Goal: Task Accomplishment & Management: Use online tool/utility

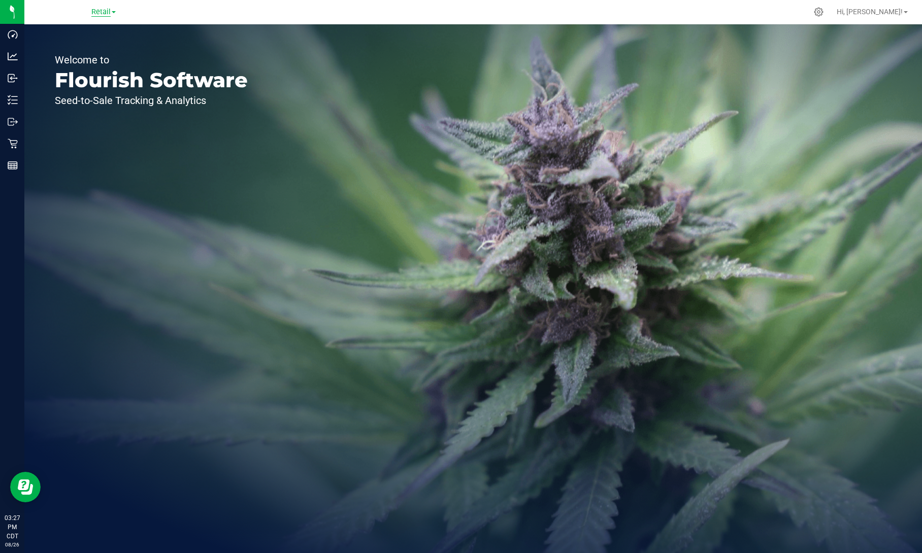
click at [109, 12] on span "Retail" at bounding box center [100, 12] width 19 height 9
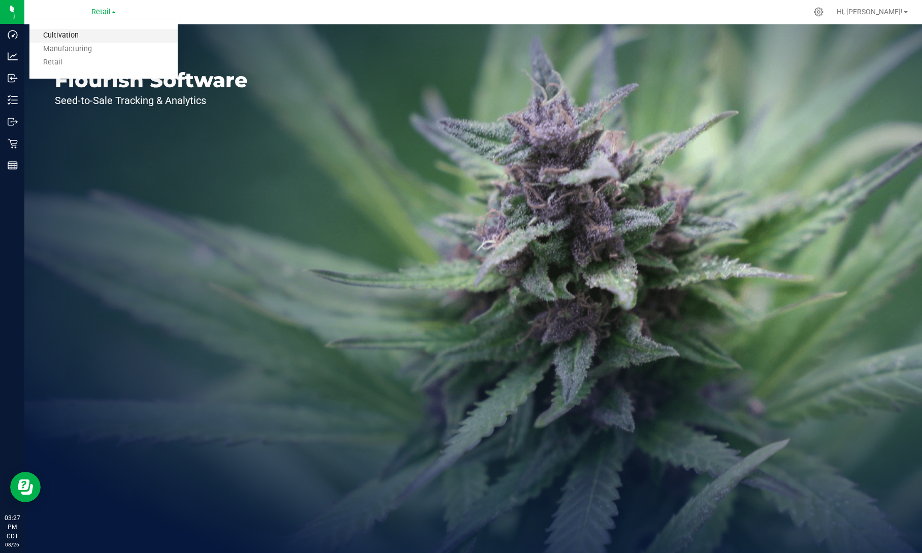
click at [89, 34] on link "Cultivation" at bounding box center [103, 36] width 148 height 14
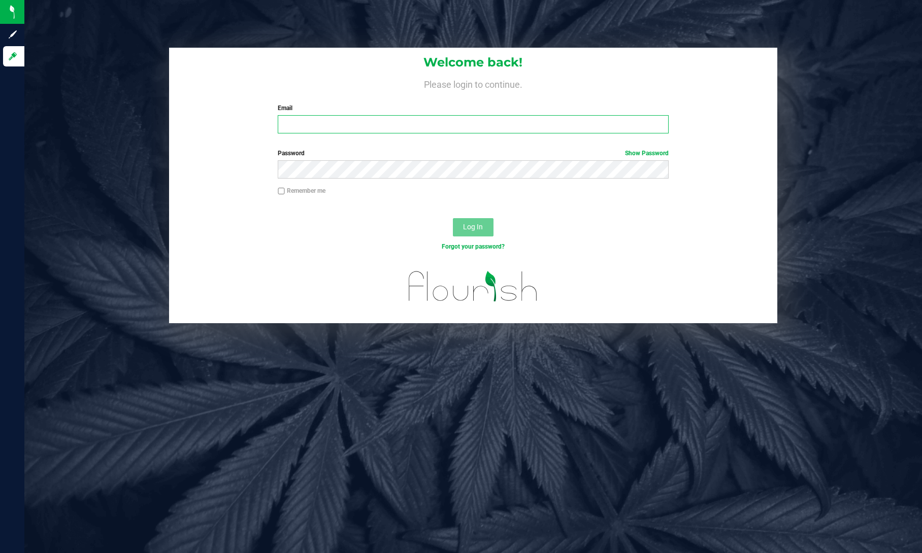
click at [453, 128] on input "Email" at bounding box center [473, 124] width 390 height 18
type input "[PERSON_NAME][EMAIL_ADDRESS][PERSON_NAME][DOMAIN_NAME]"
click at [453, 218] on button "Log In" at bounding box center [473, 227] width 41 height 18
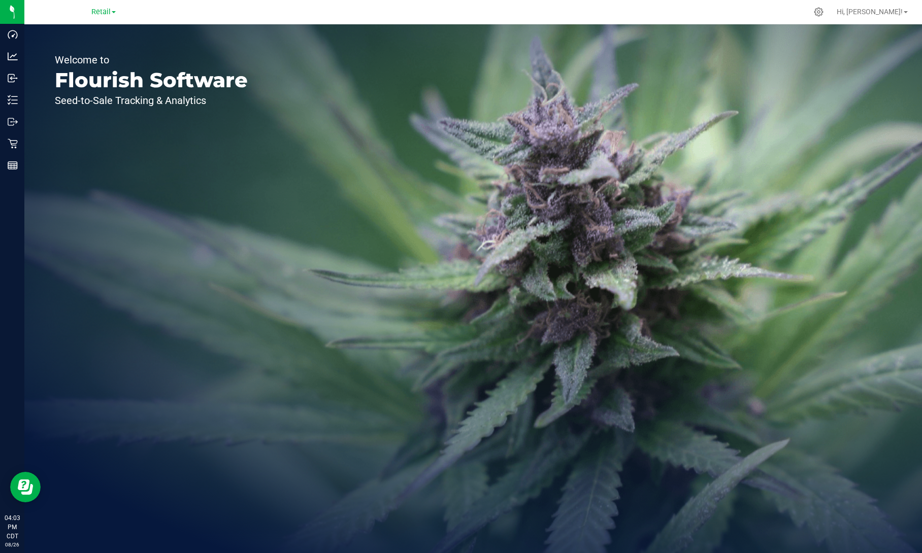
click at [111, 14] on link "Retail" at bounding box center [103, 12] width 24 height 10
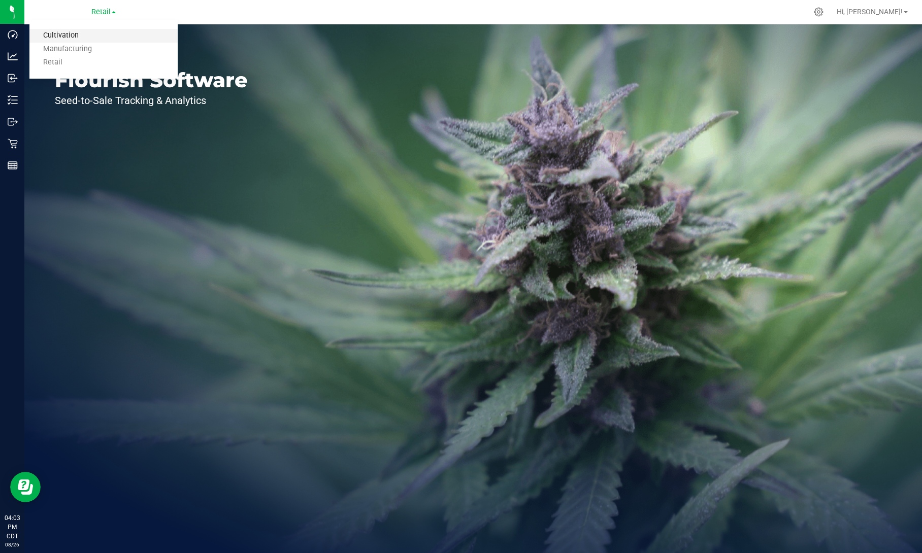
click at [80, 36] on link "Cultivation" at bounding box center [103, 36] width 148 height 14
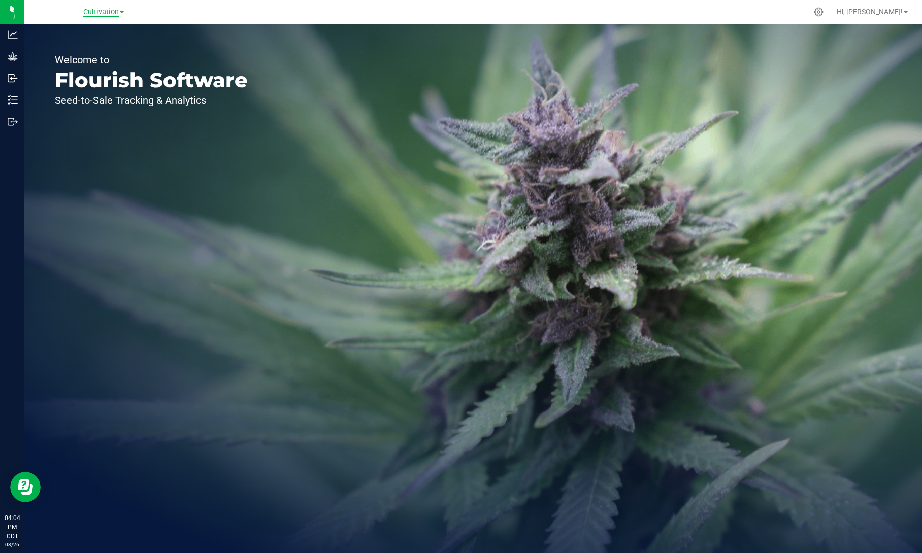
click at [111, 13] on span "Cultivation" at bounding box center [101, 12] width 36 height 9
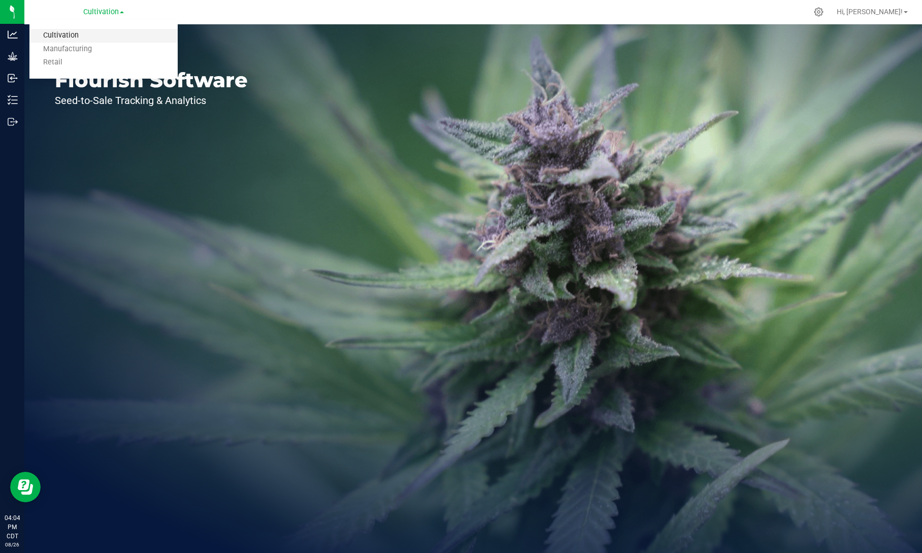
click at [69, 34] on link "Cultivation" at bounding box center [103, 36] width 148 height 14
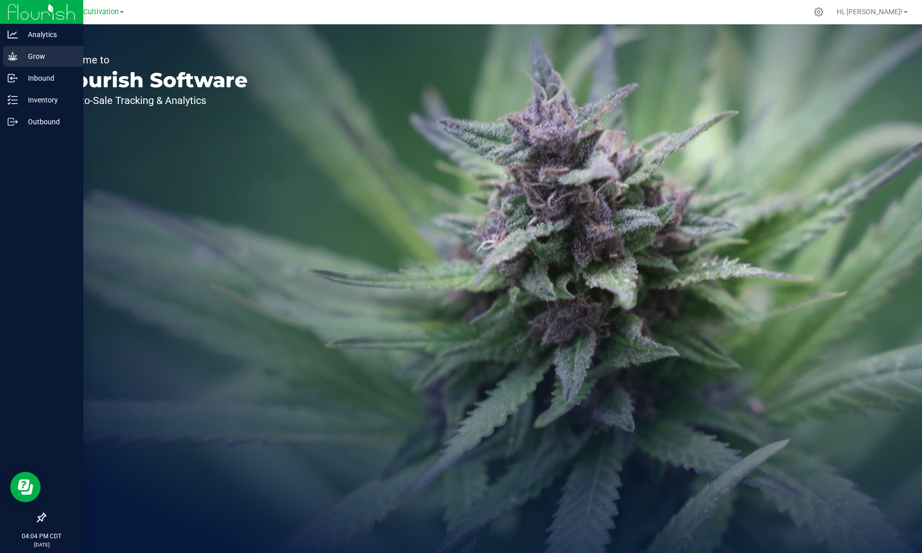
click at [16, 57] on icon at bounding box center [13, 56] width 10 height 10
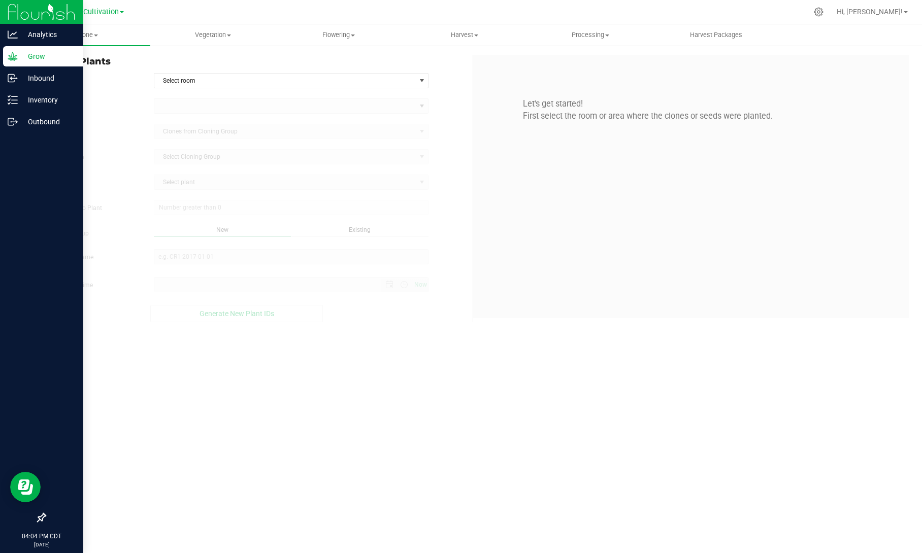
type input "[DATE] 4:04 PM"
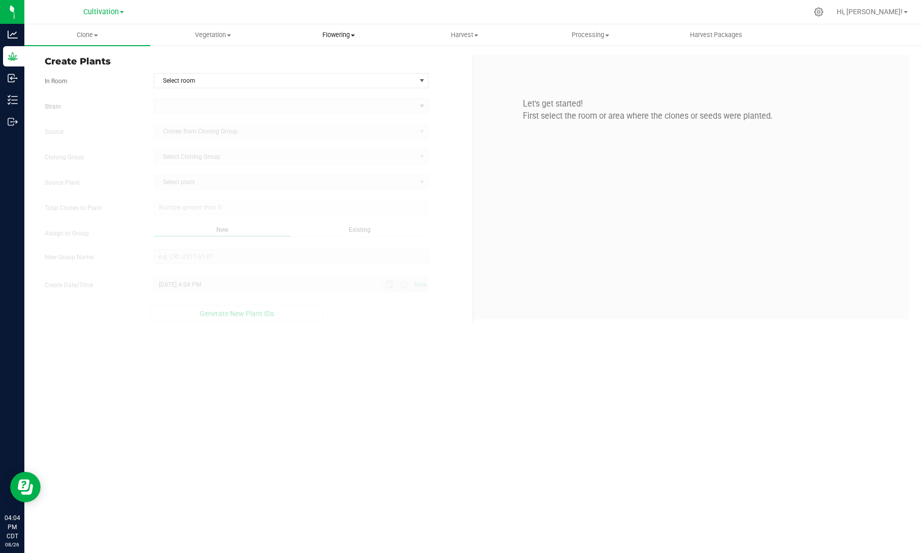
click at [356, 34] on span "Flowering" at bounding box center [339, 34] width 125 height 9
click at [327, 73] on span "Flowering groups" at bounding box center [318, 73] width 84 height 9
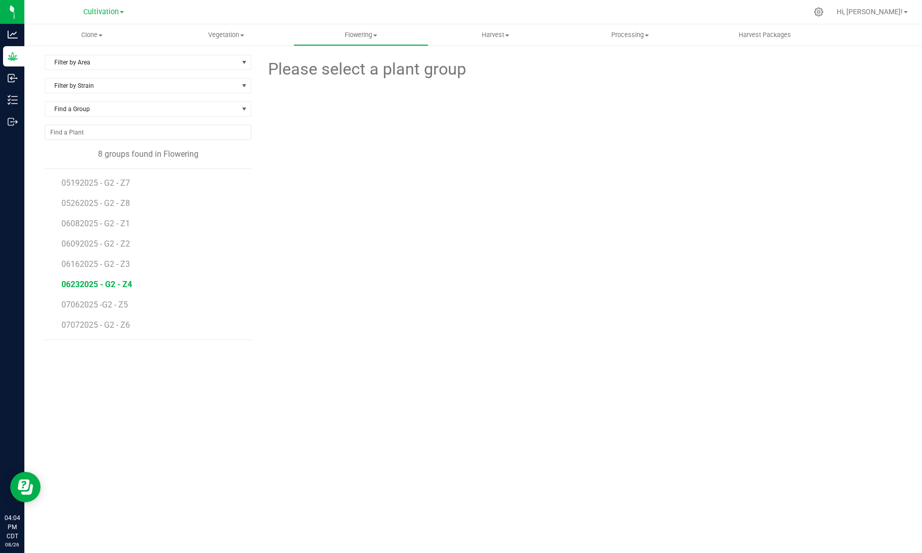
click at [88, 285] on span "06232025 - G2 - Z4" at bounding box center [96, 285] width 71 height 10
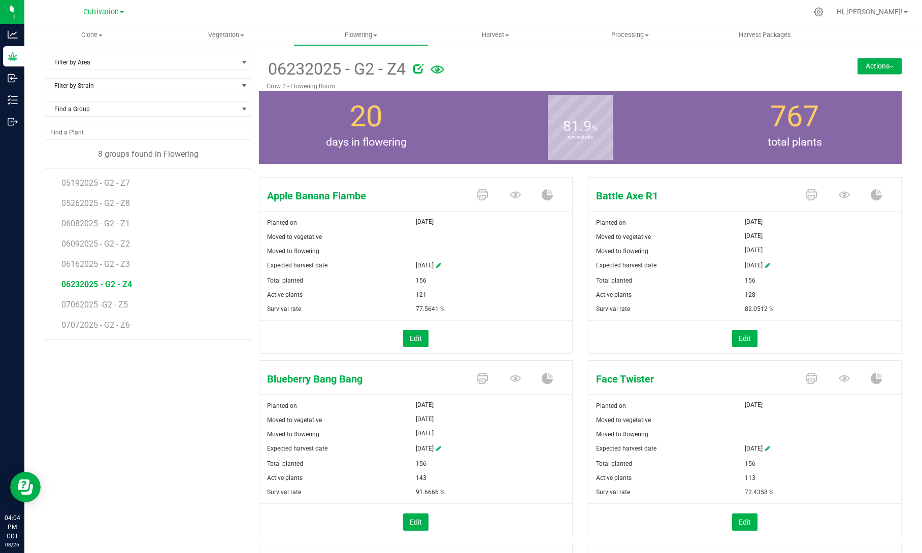
click at [870, 61] on button "Actions" at bounding box center [880, 66] width 44 height 16
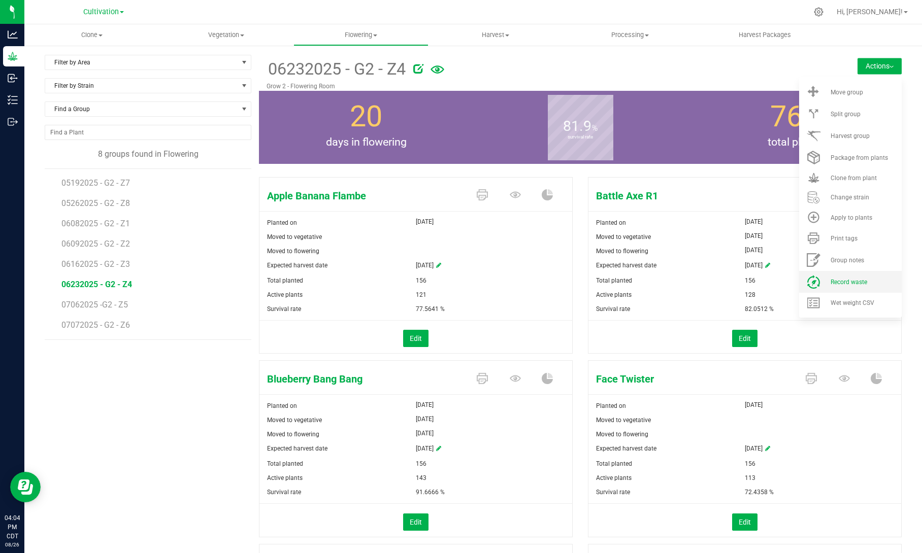
click at [857, 281] on span "Record waste" at bounding box center [849, 282] width 37 height 7
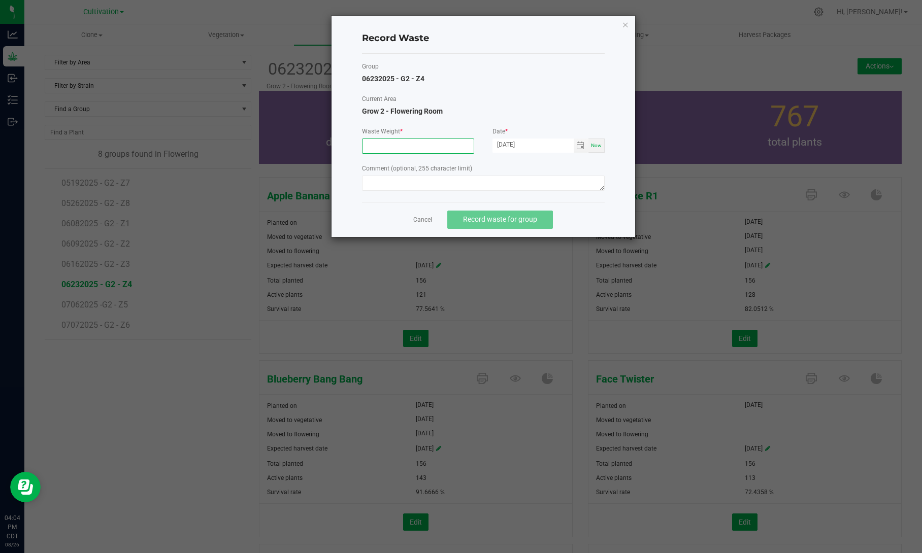
click at [418, 147] on input at bounding box center [418, 146] width 111 height 14
click at [582, 145] on span "Toggle calendar" at bounding box center [580, 146] width 8 height 8
type input "51390.0000 g"
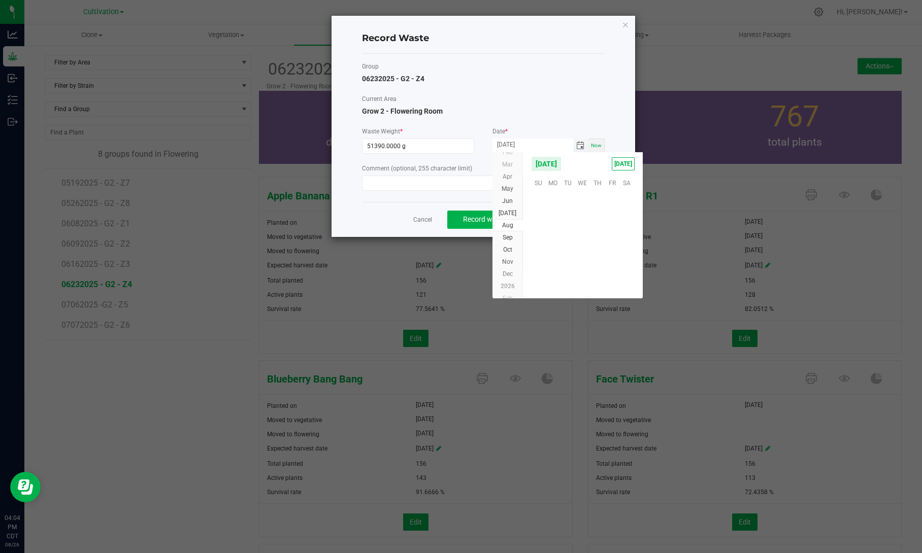
scroll to position [164556, 0]
click at [556, 262] on span "25" at bounding box center [553, 261] width 15 height 16
type input "[DATE]"
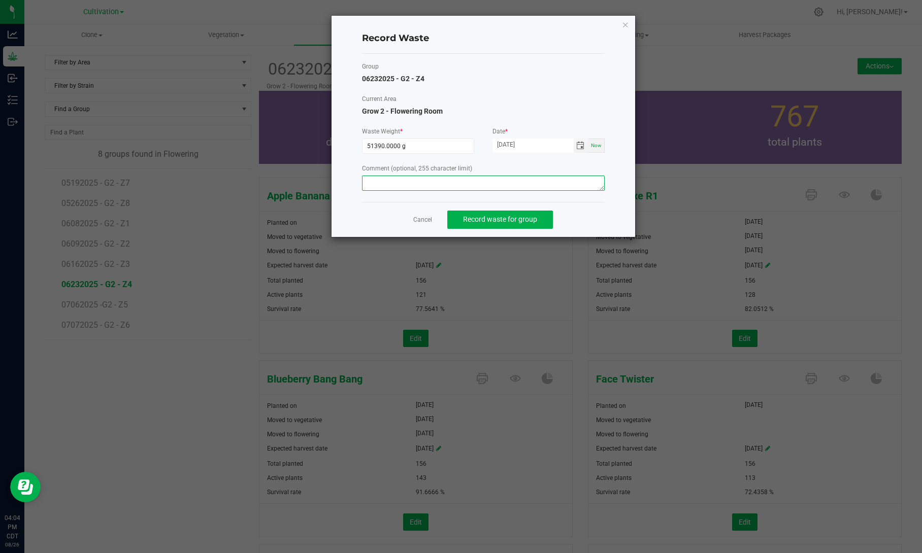
click at [513, 183] on textarea at bounding box center [483, 183] width 243 height 15
type textarea "Flower waste"
click at [501, 209] on div "Cancel Record waste for group" at bounding box center [483, 219] width 243 height 35
click at [500, 212] on button "Record waste for group" at bounding box center [500, 220] width 106 height 18
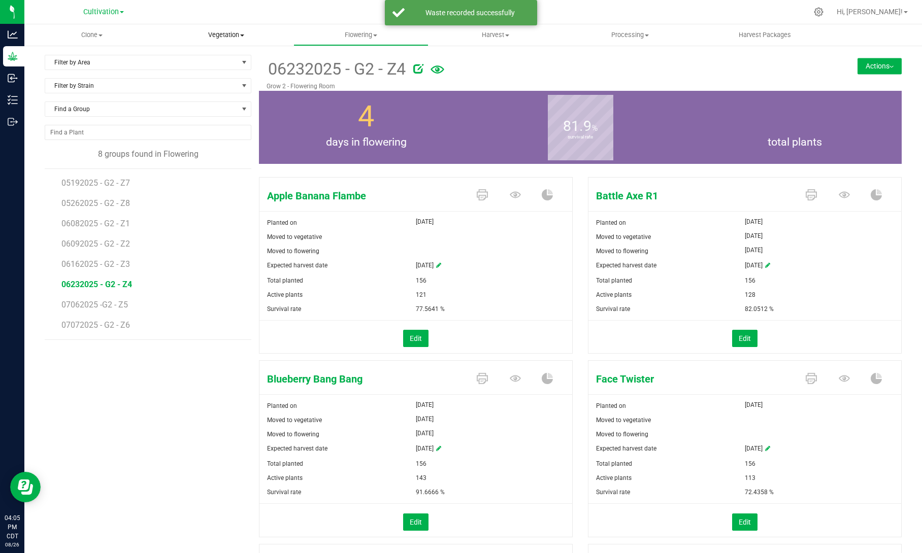
click at [232, 37] on span "Vegetation" at bounding box center [226, 34] width 134 height 9
click at [208, 85] on span "Mother groups" at bounding box center [197, 85] width 76 height 9
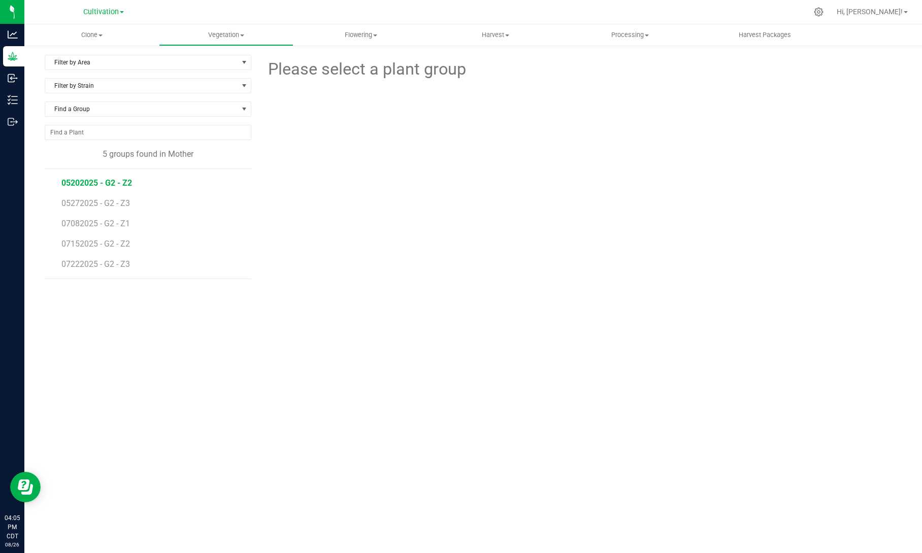
click at [108, 181] on span "05202025 - G2 - Z2" at bounding box center [96, 183] width 71 height 10
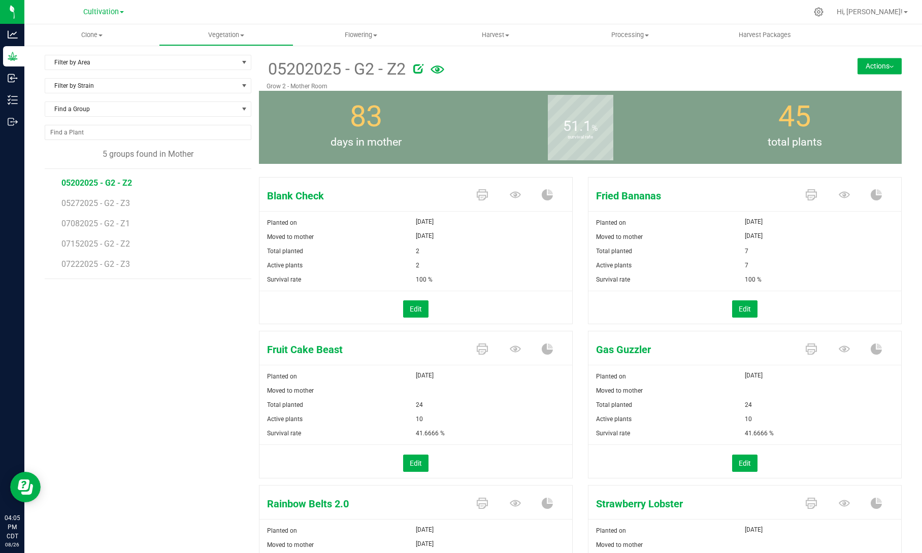
click at [877, 70] on button "Actions" at bounding box center [880, 66] width 44 height 16
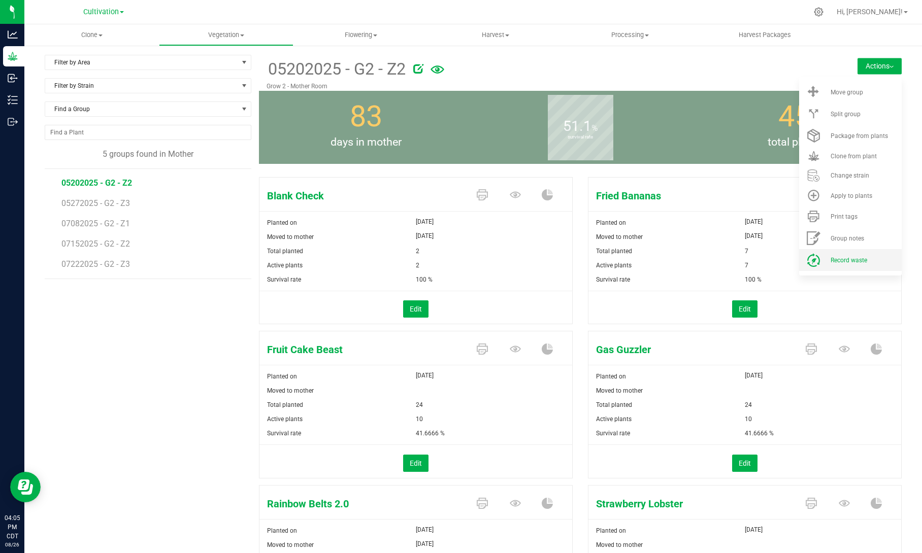
click at [835, 259] on span "Record waste" at bounding box center [849, 260] width 37 height 7
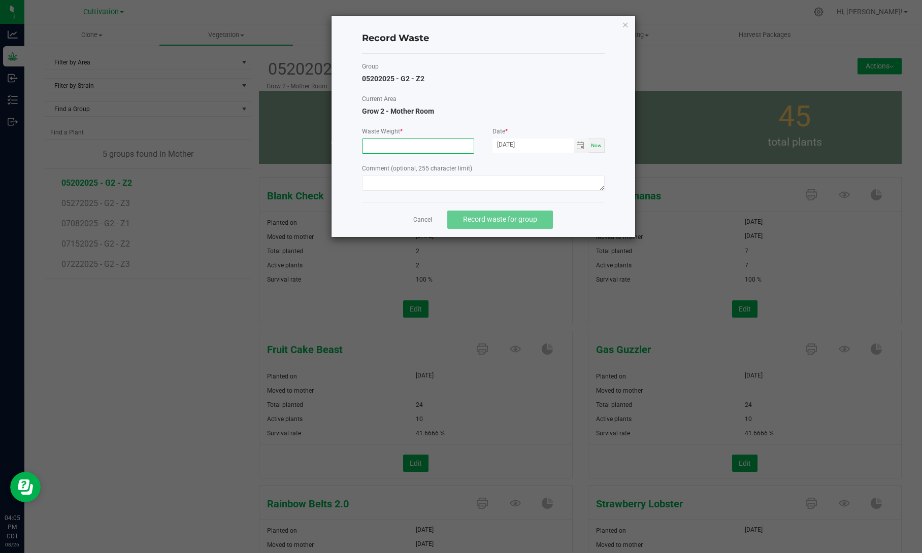
click at [406, 144] on input at bounding box center [418, 146] width 111 height 14
click at [581, 149] on span "Toggle calendar" at bounding box center [580, 146] width 8 height 8
type input "1580.0000 g"
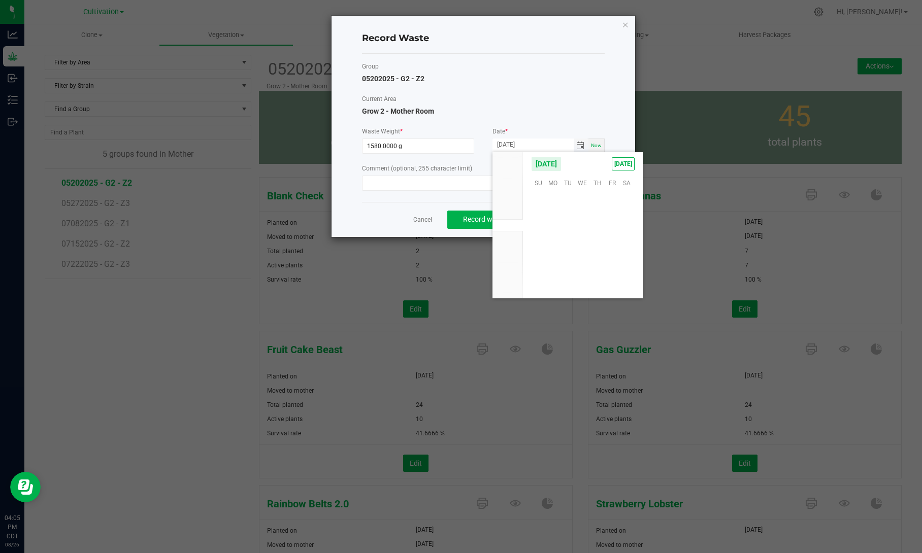
scroll to position [164556, 0]
click at [554, 266] on span "25" at bounding box center [553, 261] width 15 height 16
type input "[DATE]"
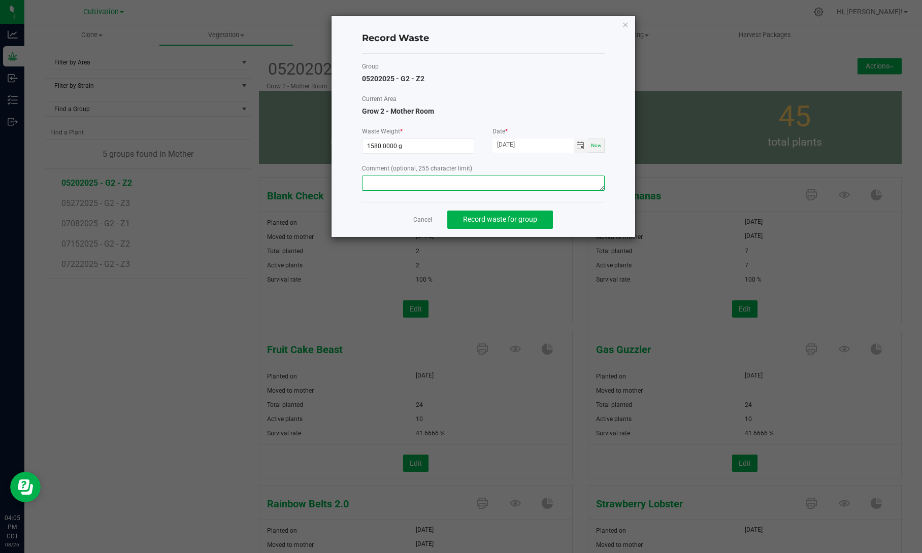
click at [501, 182] on textarea at bounding box center [483, 183] width 243 height 15
type textarea "Mom waste"
click at [508, 222] on span "Record waste for group" at bounding box center [500, 219] width 74 height 8
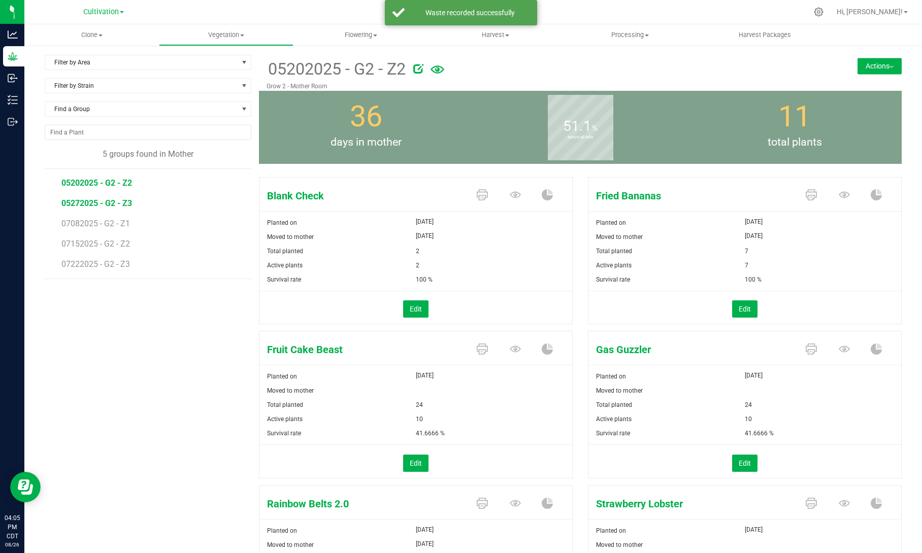
click at [123, 201] on span "05272025 - G2 - Z3" at bounding box center [96, 204] width 71 height 10
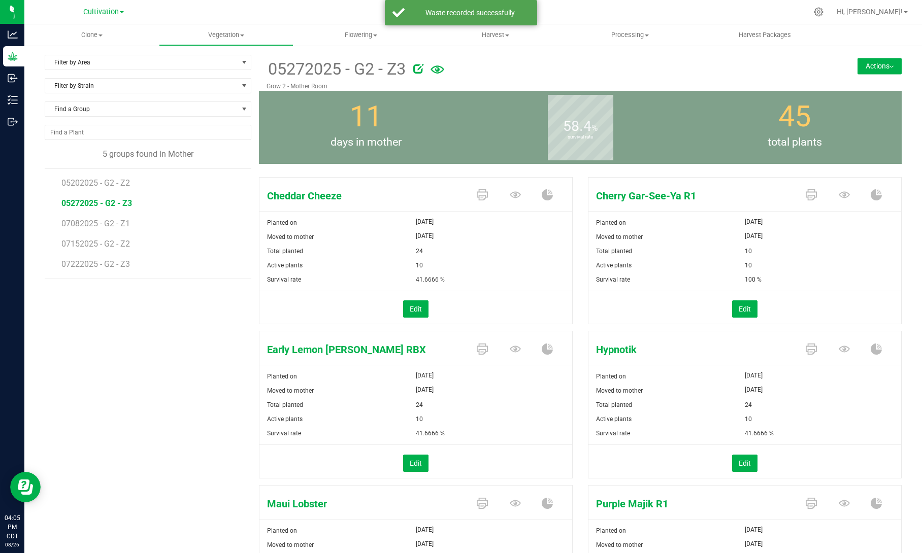
click at [882, 61] on button "Actions" at bounding box center [880, 66] width 44 height 16
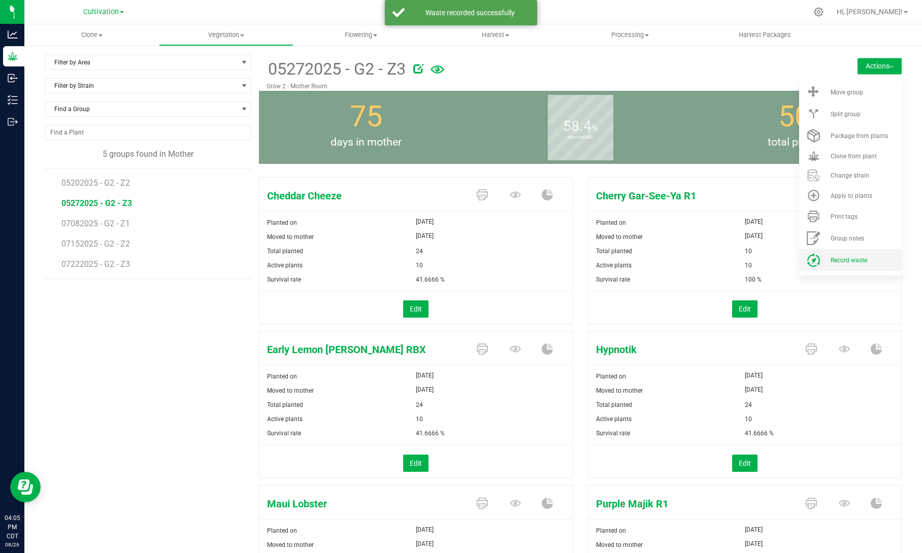
click at [851, 264] on span "Record waste" at bounding box center [849, 260] width 37 height 7
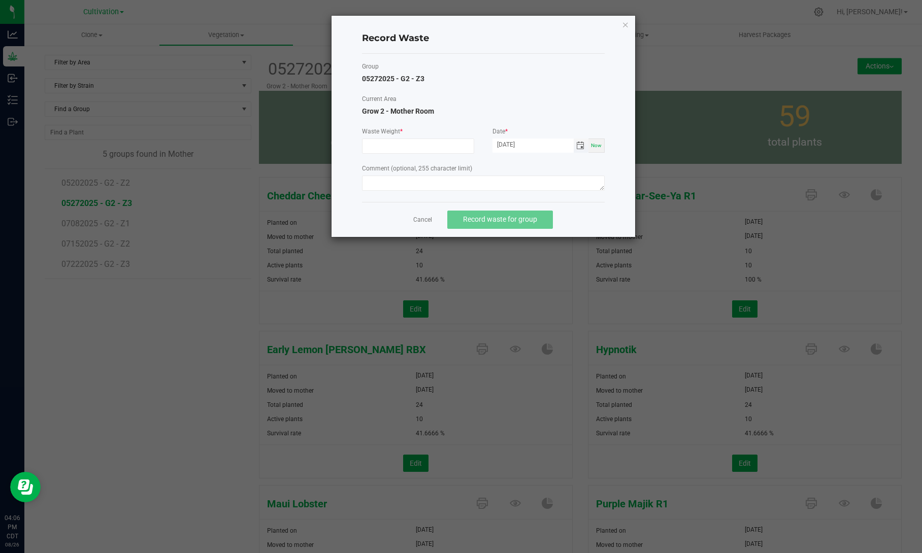
click at [579, 143] on span "Toggle calendar" at bounding box center [580, 146] width 8 height 8
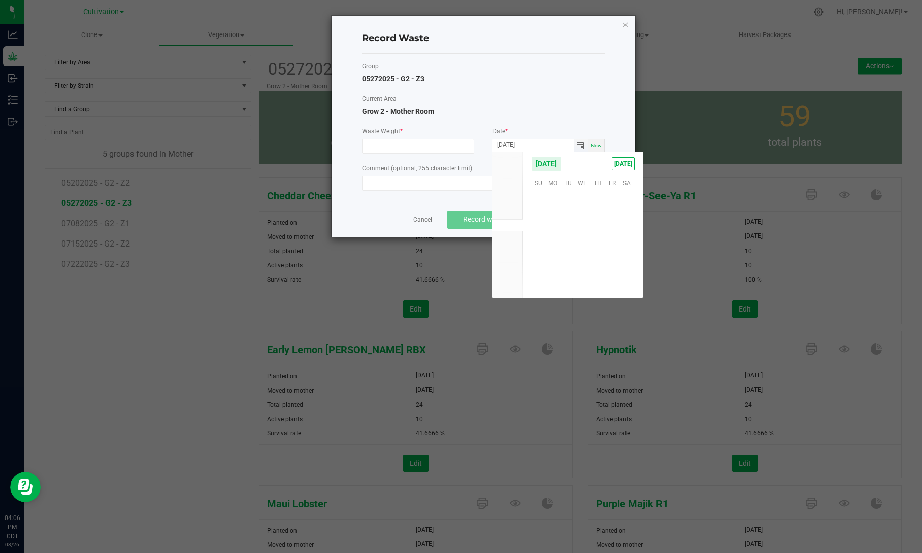
scroll to position [164556, 0]
click at [552, 258] on span "25" at bounding box center [553, 261] width 15 height 16
type input "[DATE]"
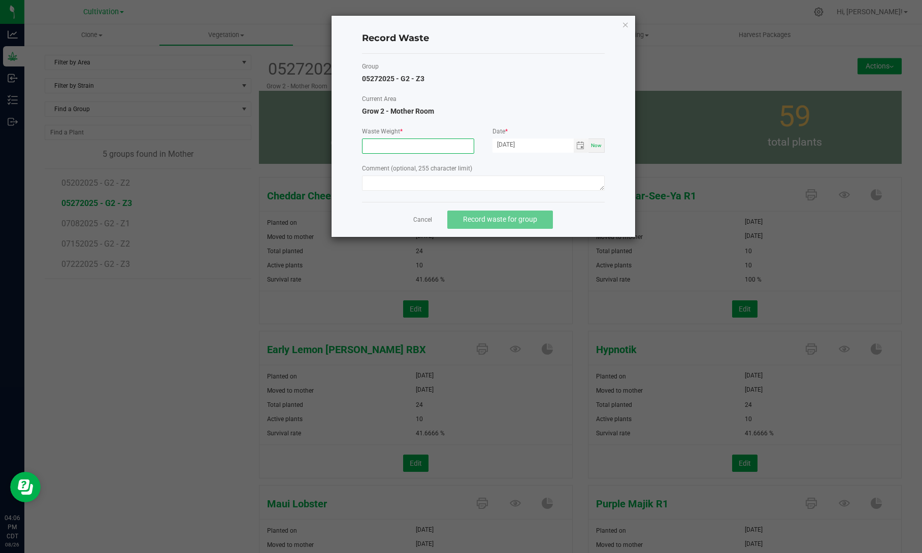
click at [452, 149] on input at bounding box center [418, 146] width 111 height 14
type input "100.0000 g"
click at [457, 182] on textarea at bounding box center [483, 183] width 243 height 15
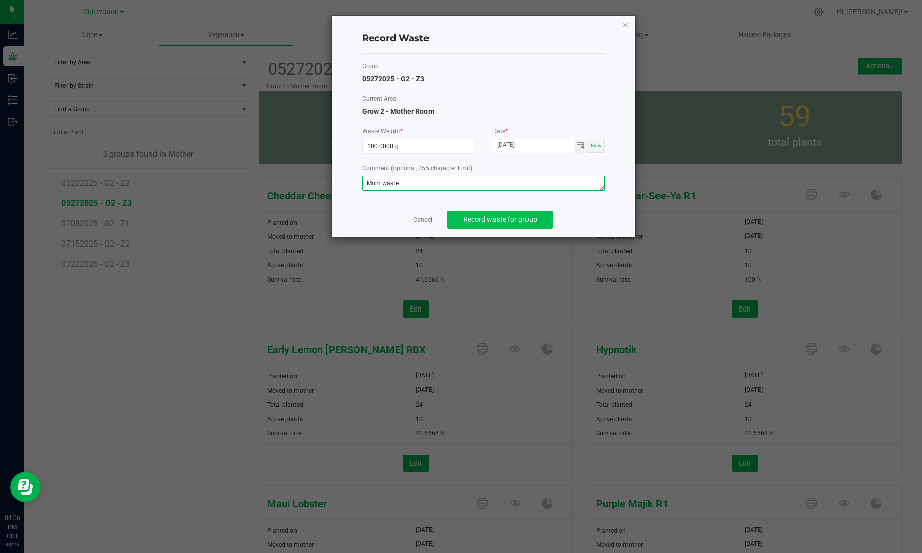
type textarea "Mom waste"
click at [492, 213] on button "Record waste for group" at bounding box center [500, 220] width 106 height 18
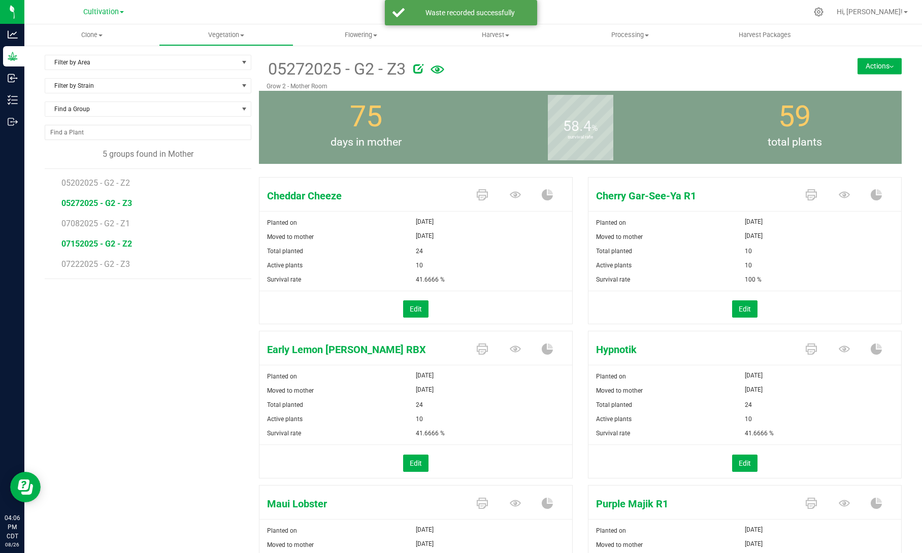
click at [124, 244] on span "07152025 - G2 - Z2" at bounding box center [96, 244] width 71 height 10
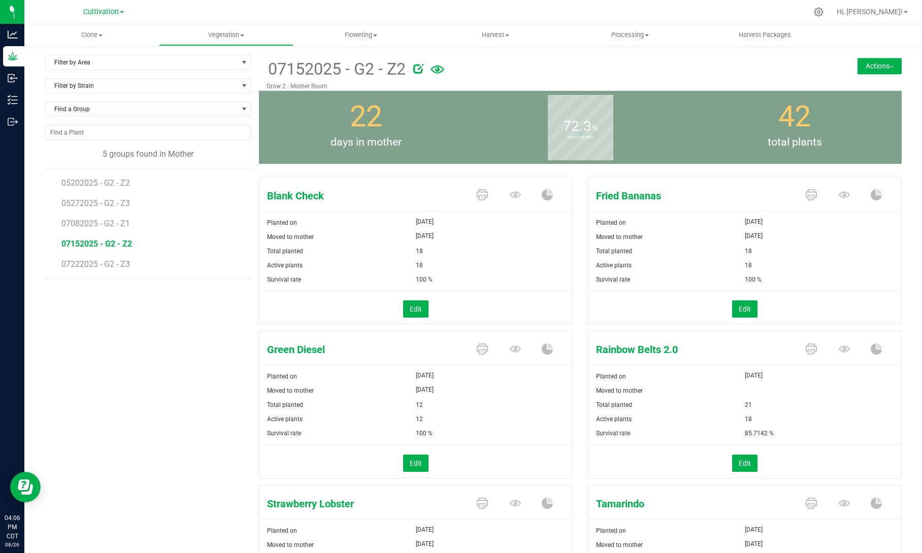
click at [879, 66] on button "Actions" at bounding box center [880, 66] width 44 height 16
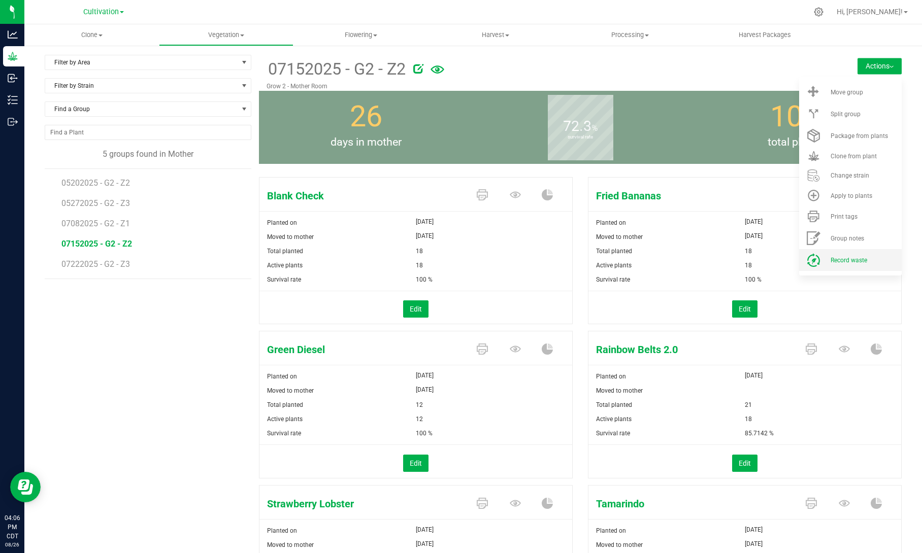
click at [859, 256] on li "Record waste" at bounding box center [850, 260] width 103 height 22
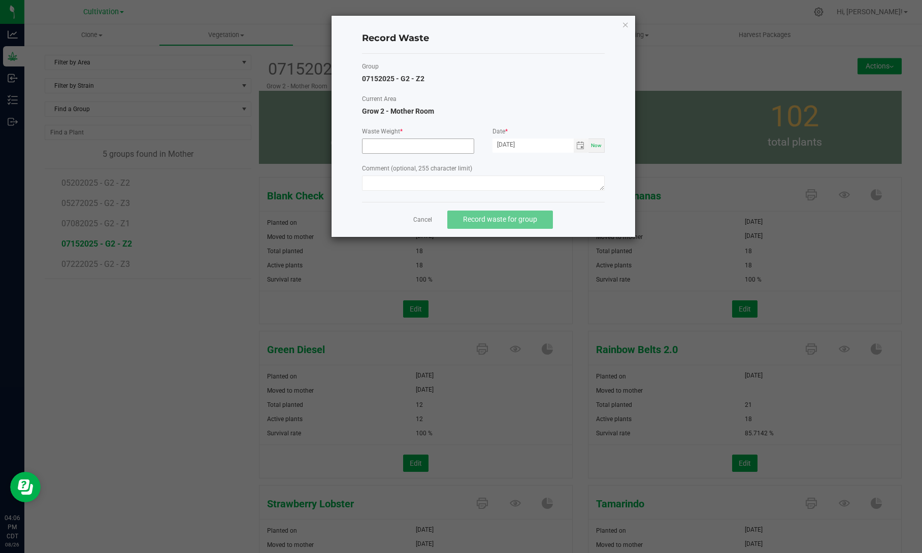
click at [447, 146] on input at bounding box center [418, 146] width 111 height 14
type input "2740.0000 g"
click at [440, 180] on textarea at bounding box center [483, 183] width 243 height 15
type textarea "Mom waste"
click at [474, 221] on span "Record waste for group" at bounding box center [500, 219] width 74 height 8
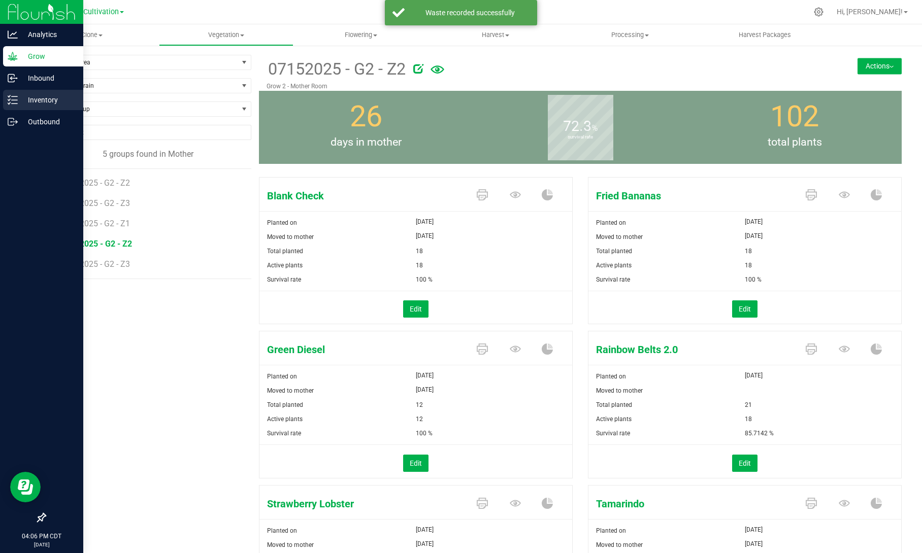
click at [12, 99] on icon at bounding box center [13, 100] width 10 height 10
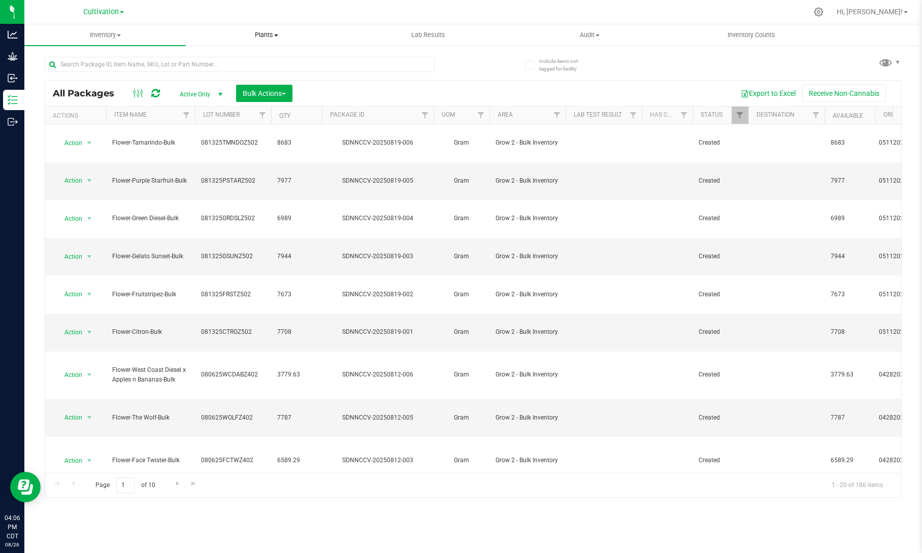
click at [279, 32] on span "Plants" at bounding box center [266, 34] width 160 height 9
click at [264, 76] on li "Waste log" at bounding box center [266, 74] width 161 height 12
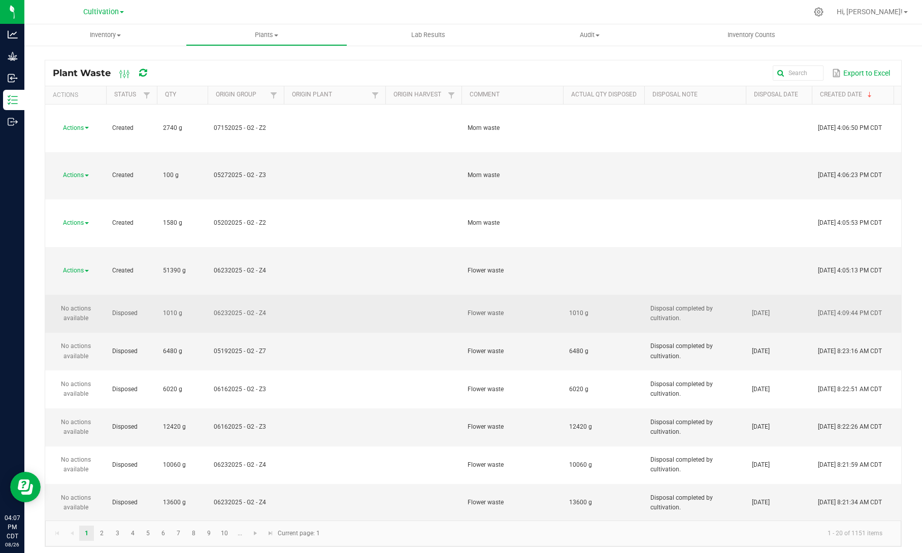
drag, startPoint x: 686, startPoint y: 197, endPoint x: 648, endPoint y: 187, distance: 38.9
click at [648, 295] on td "Disposal completed by cultivation." at bounding box center [695, 314] width 102 height 38
copy span "Disposal completed by cultivation."
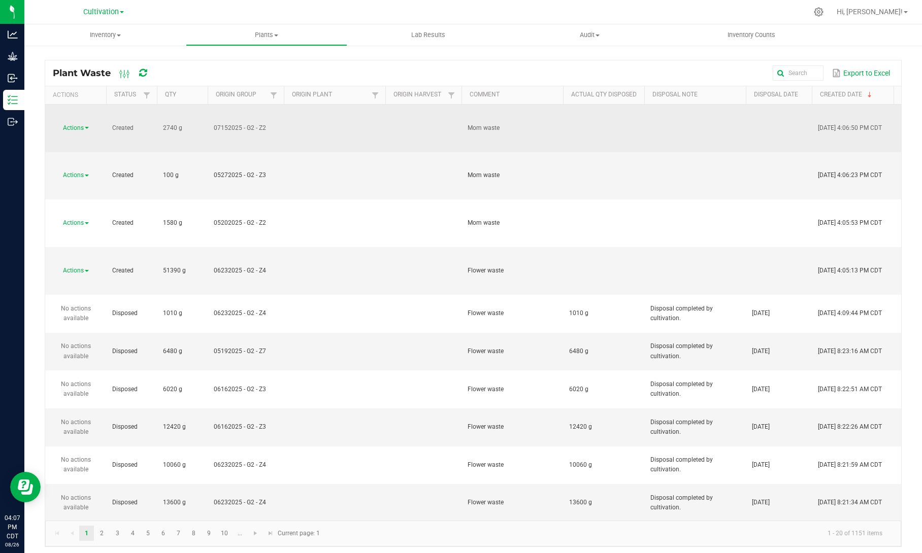
click at [81, 124] on span "Actions" at bounding box center [73, 127] width 21 height 7
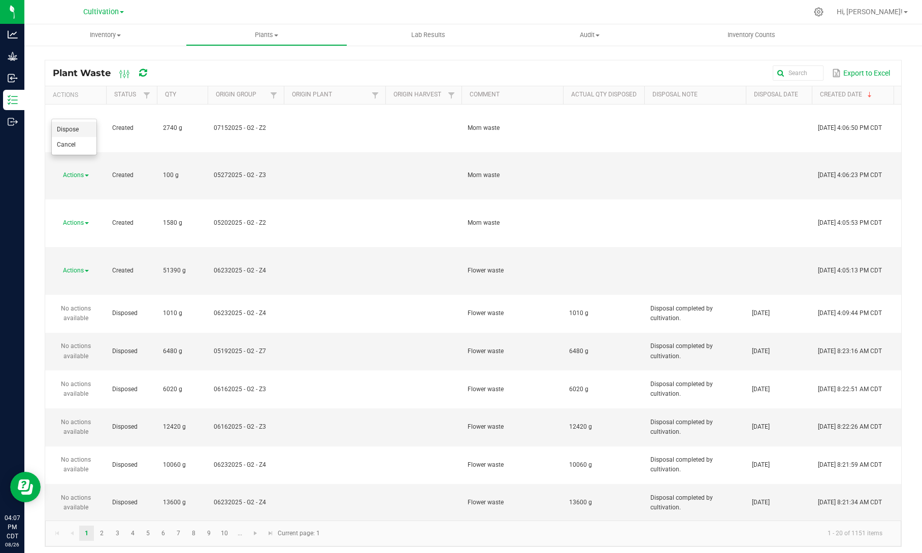
click at [85, 129] on li "Dispose" at bounding box center [74, 129] width 45 height 15
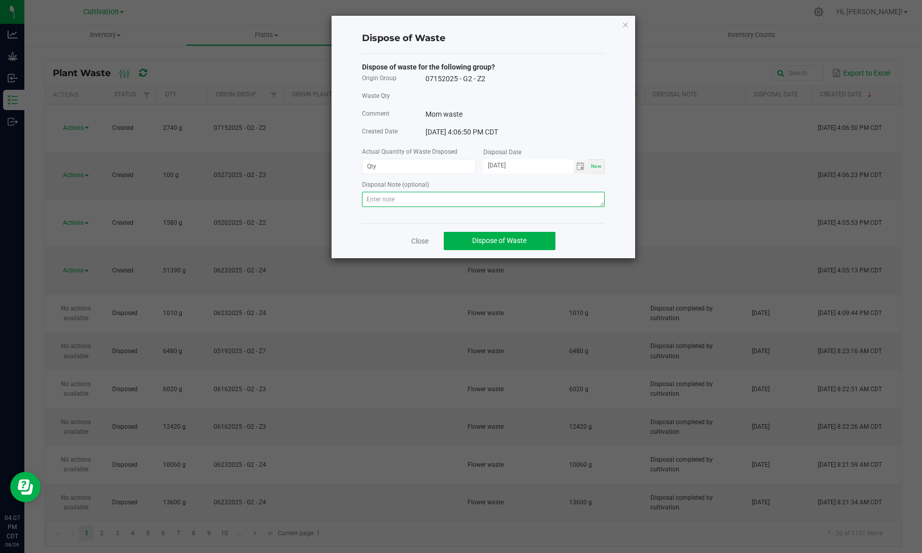
click at [469, 202] on textarea at bounding box center [483, 199] width 243 height 15
paste textarea "Disposal completed by cultivation."
type textarea "Disposal completed by cultivation."
click at [439, 167] on input at bounding box center [419, 166] width 113 height 14
click at [485, 244] on span "Dispose of Waste" at bounding box center [499, 241] width 54 height 8
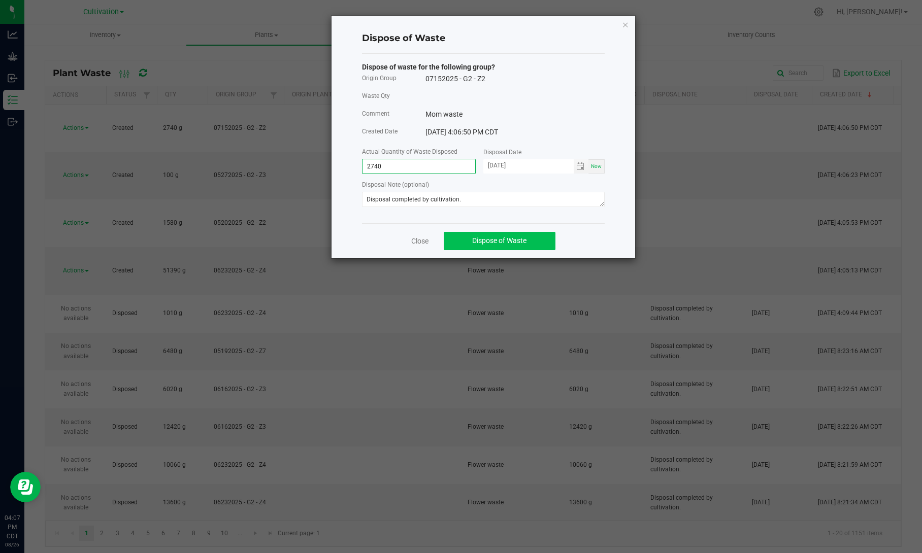
type input "2740.0000 g"
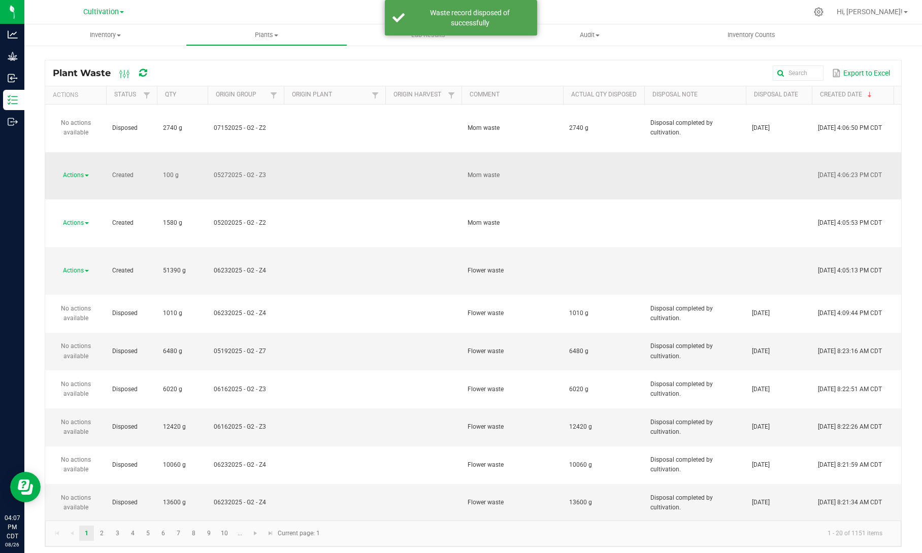
click at [85, 152] on td "Actions" at bounding box center [75, 176] width 61 height 48
click at [84, 172] on link "Actions" at bounding box center [76, 175] width 26 height 7
click at [91, 158] on li "Dispose" at bounding box center [74, 157] width 45 height 15
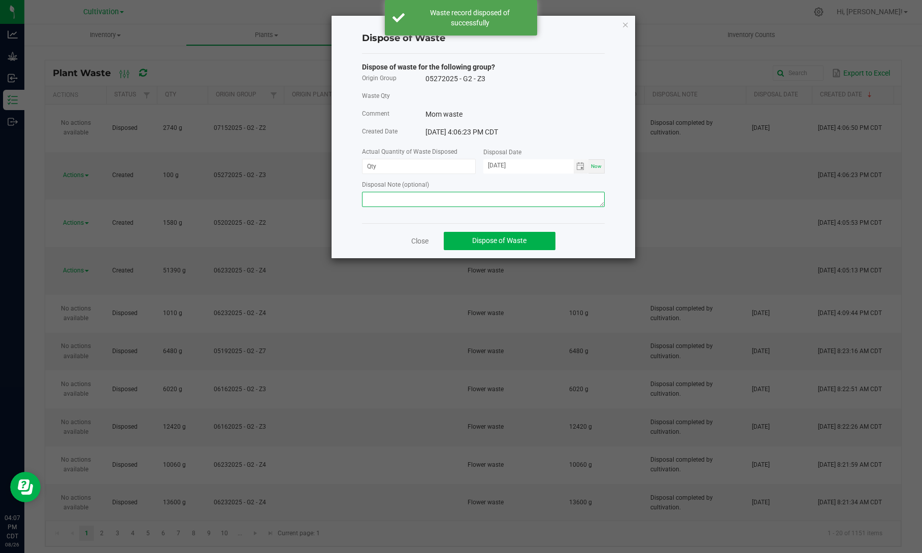
click at [434, 197] on textarea at bounding box center [483, 199] width 243 height 15
paste textarea "Disposal completed by cultivation."
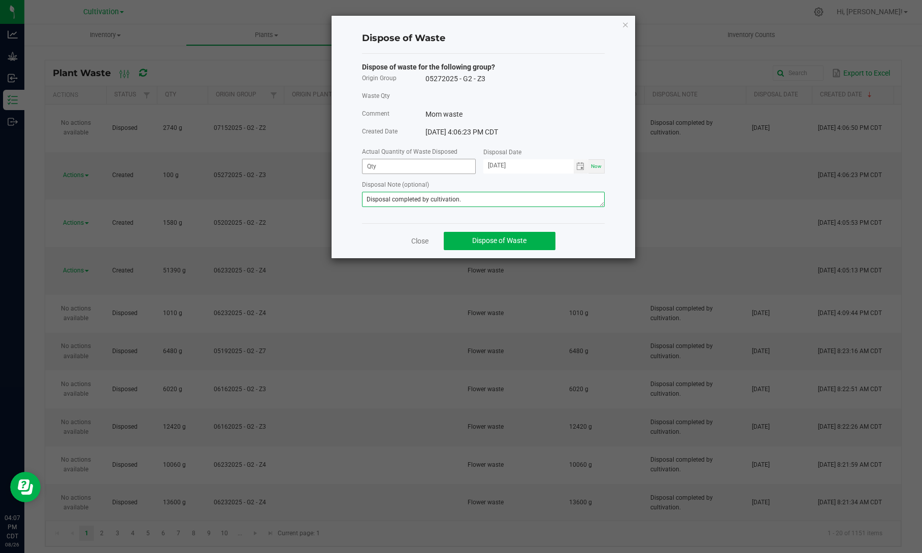
type textarea "Disposal completed by cultivation."
click at [395, 165] on input at bounding box center [419, 166] width 113 height 14
click at [580, 172] on span "Toggle calendar" at bounding box center [581, 166] width 15 height 14
type input "100.0000 g"
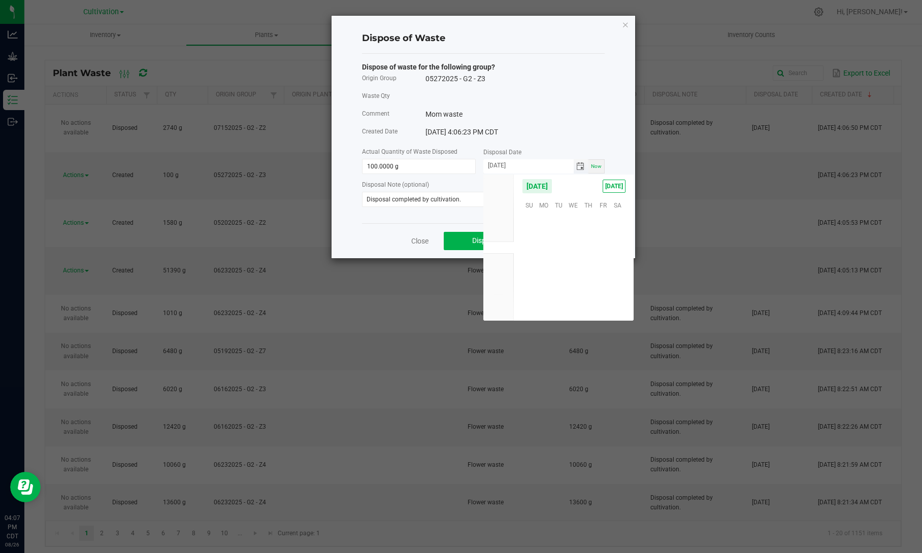
scroll to position [164556, 0]
click at [542, 288] on span "25" at bounding box center [544, 284] width 15 height 16
type input "[DATE]"
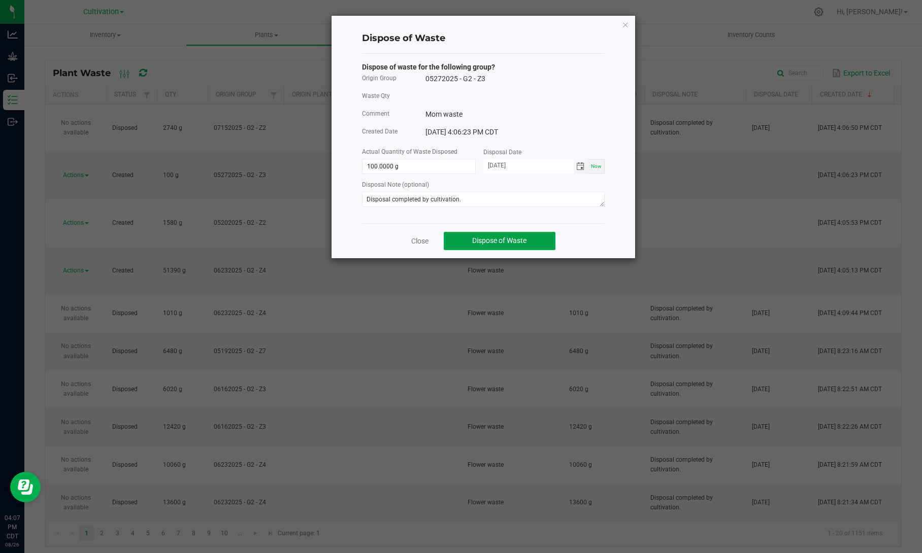
click at [505, 244] on span "Dispose of Waste" at bounding box center [499, 241] width 54 height 8
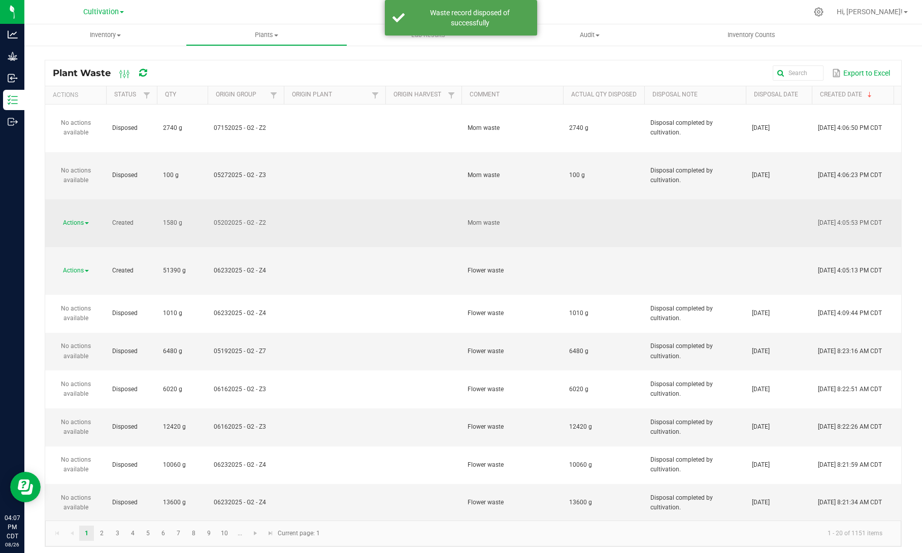
click at [84, 219] on span "Actions" at bounding box center [73, 222] width 21 height 7
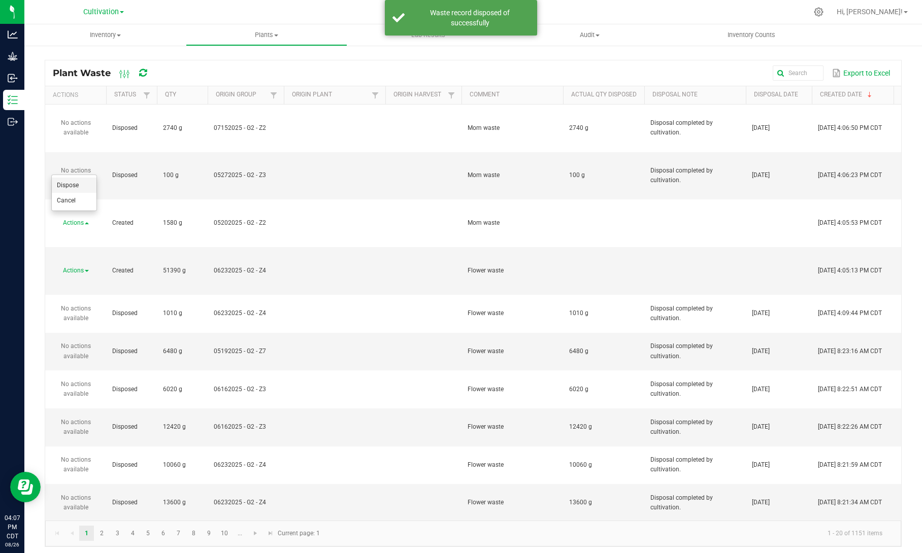
click at [84, 184] on li "Dispose" at bounding box center [74, 185] width 45 height 15
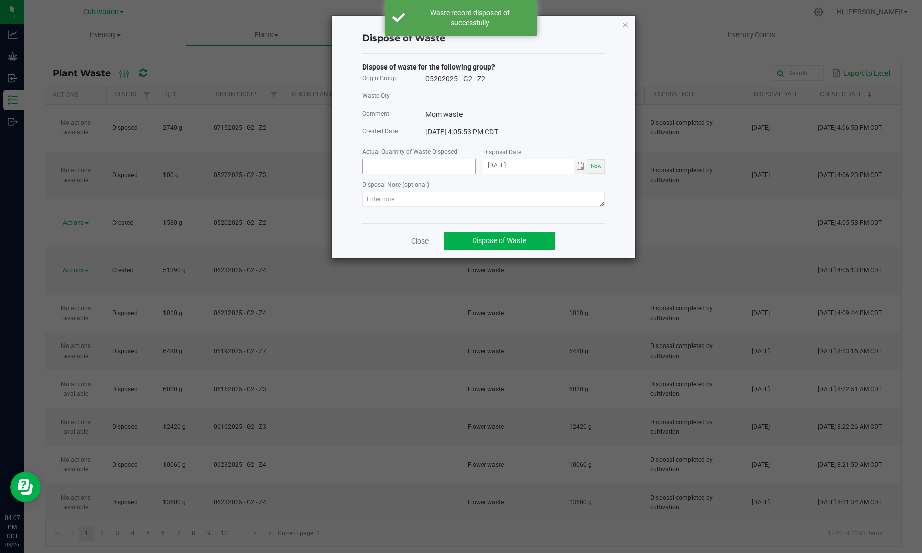
click at [380, 167] on input at bounding box center [419, 166] width 113 height 14
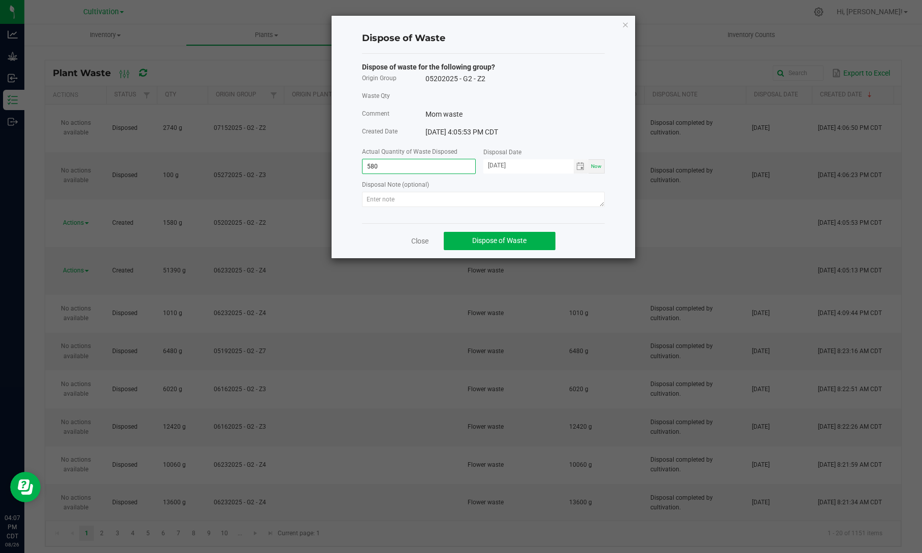
click at [366, 168] on input "580" at bounding box center [419, 166] width 113 height 14
click at [577, 167] on span "Toggle calendar" at bounding box center [580, 166] width 8 height 8
type input "1580.0000 g"
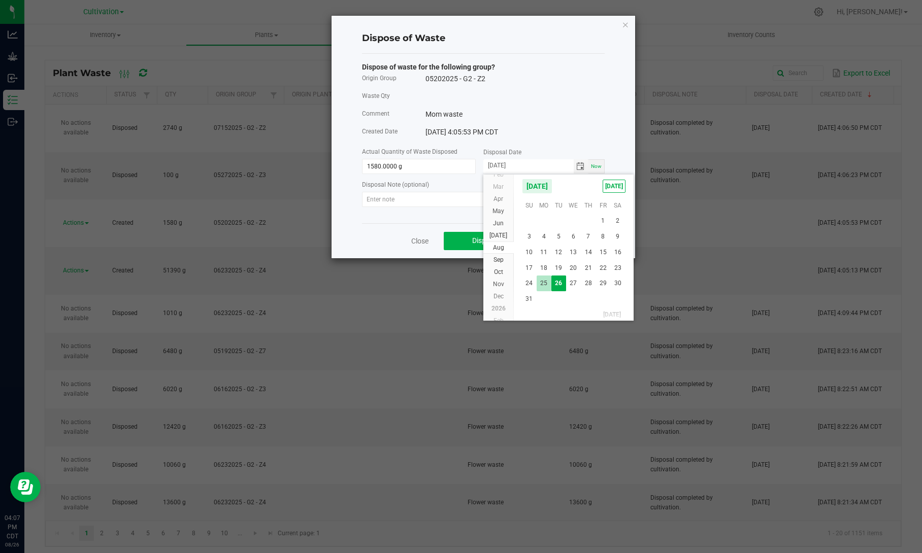
click at [546, 278] on span "25" at bounding box center [544, 284] width 15 height 16
type input "[DATE]"
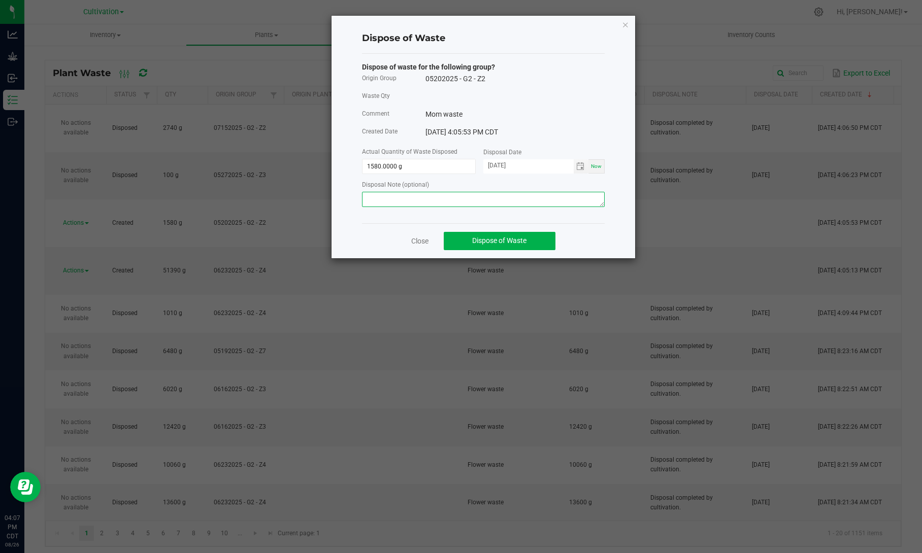
click at [490, 197] on textarea at bounding box center [483, 199] width 243 height 15
paste textarea "Disposal completed by cultivation."
type textarea "Disposal completed by cultivation."
click at [474, 243] on span "Dispose of Waste" at bounding box center [499, 241] width 54 height 8
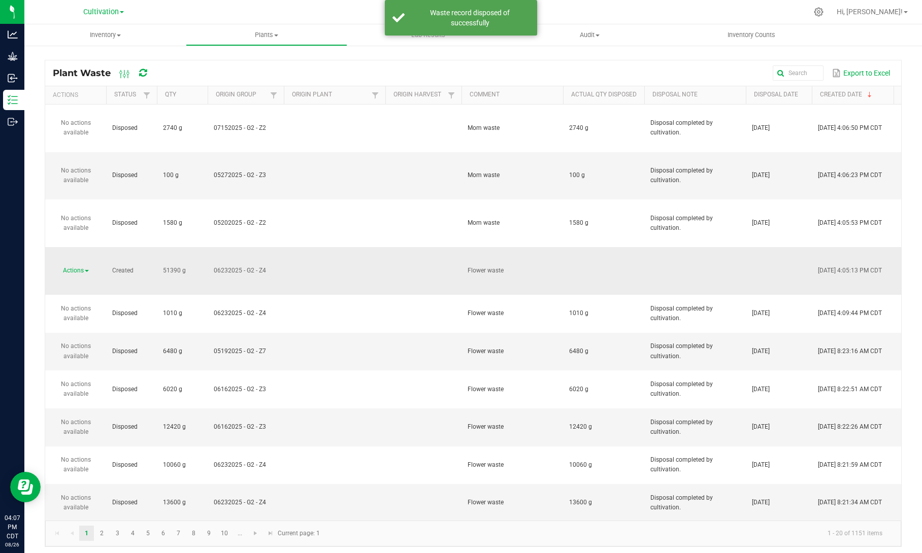
click at [85, 267] on link "Actions" at bounding box center [76, 270] width 26 height 7
click at [86, 212] on li "Dispose" at bounding box center [74, 213] width 45 height 15
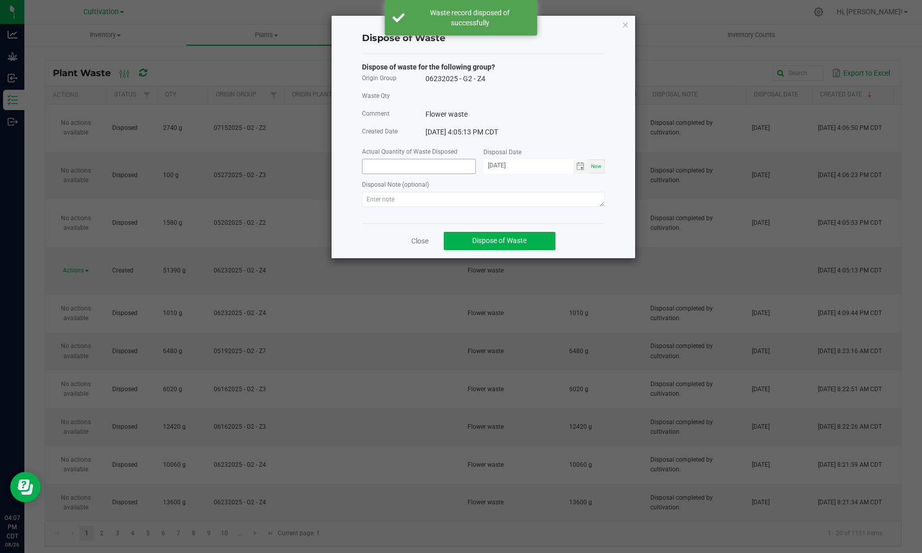
click at [392, 170] on input at bounding box center [419, 166] width 113 height 14
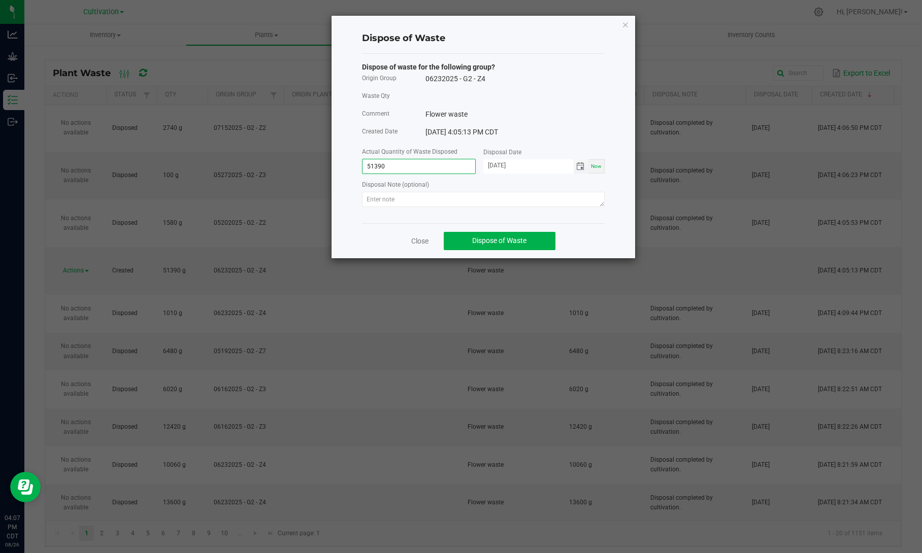
click at [580, 168] on span "Toggle calendar" at bounding box center [580, 166] width 8 height 8
type input "51390.0000 g"
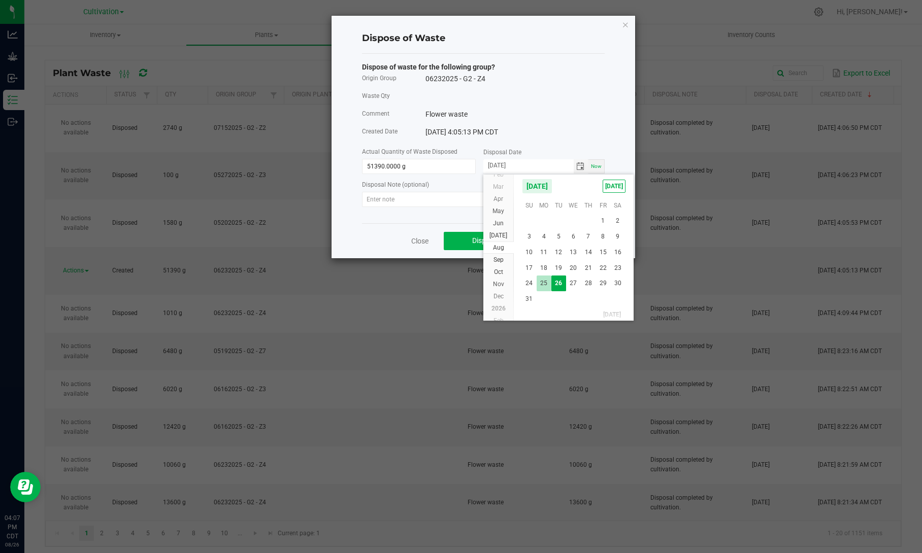
click at [544, 283] on span "25" at bounding box center [544, 284] width 15 height 16
type input "[DATE]"
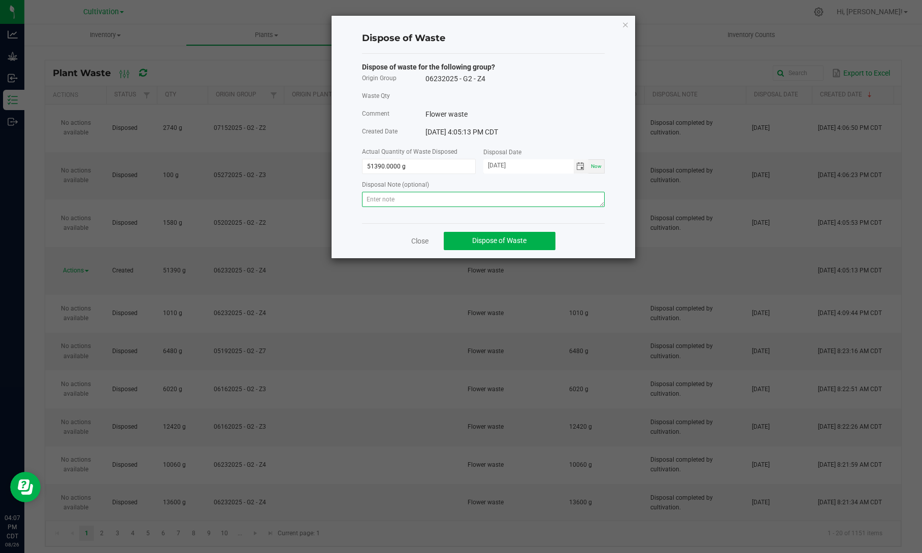
click at [518, 202] on textarea at bounding box center [483, 199] width 243 height 15
paste textarea "Disposal completed by cultivation."
type textarea "Disposal completed by cultivation."
click at [505, 238] on span "Dispose of Waste" at bounding box center [499, 241] width 54 height 8
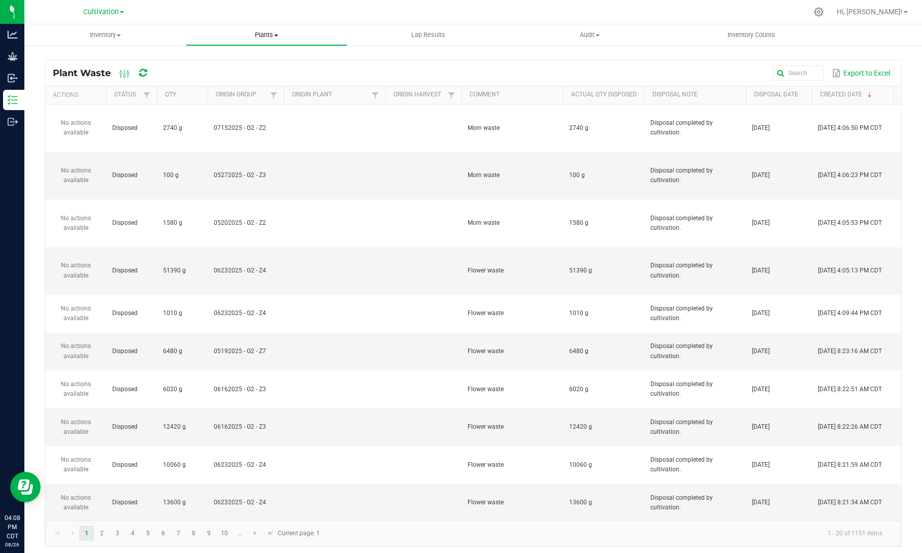
click at [274, 32] on span "Plants" at bounding box center [266, 34] width 160 height 9
click at [265, 57] on li "All plants" at bounding box center [266, 61] width 161 height 12
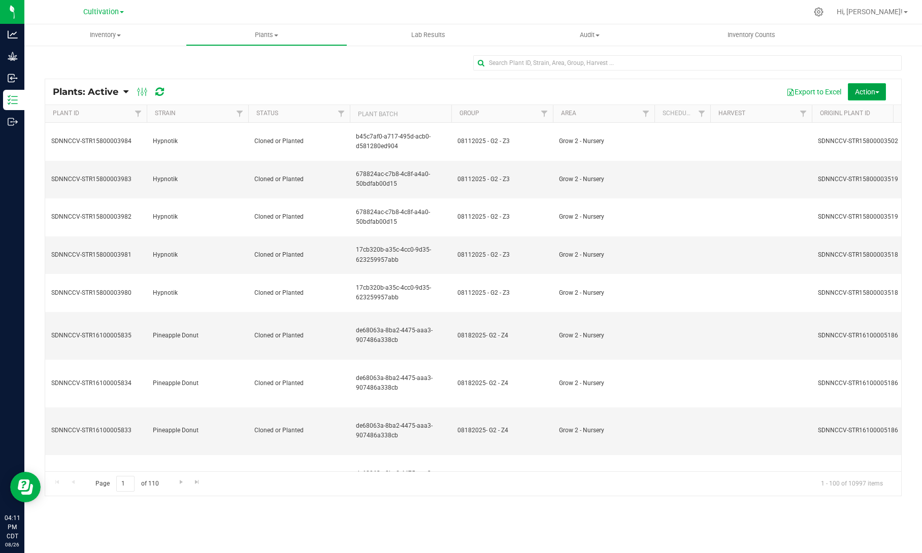
click at [879, 94] on span "Action" at bounding box center [867, 92] width 24 height 8
click at [862, 114] on span "Destroy plants" at bounding box center [847, 115] width 43 height 8
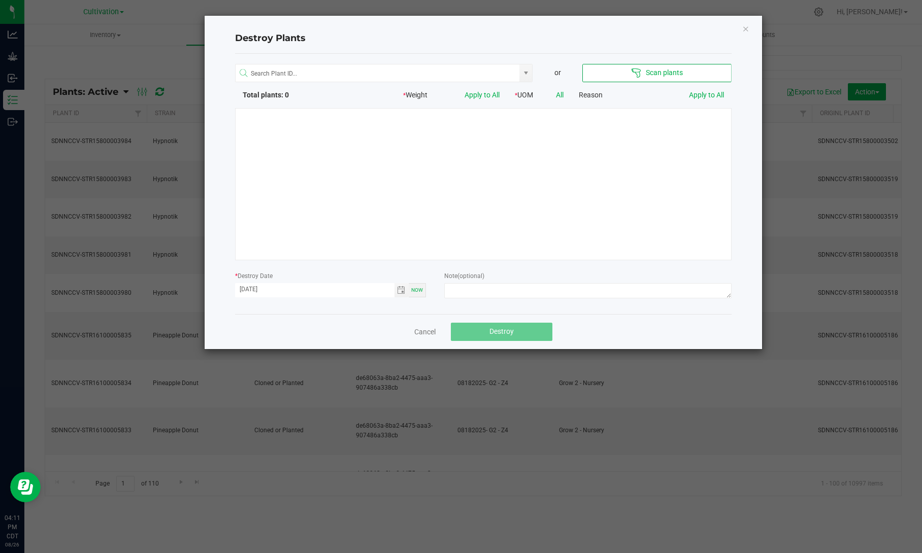
click at [568, 186] on div at bounding box center [483, 184] width 497 height 152
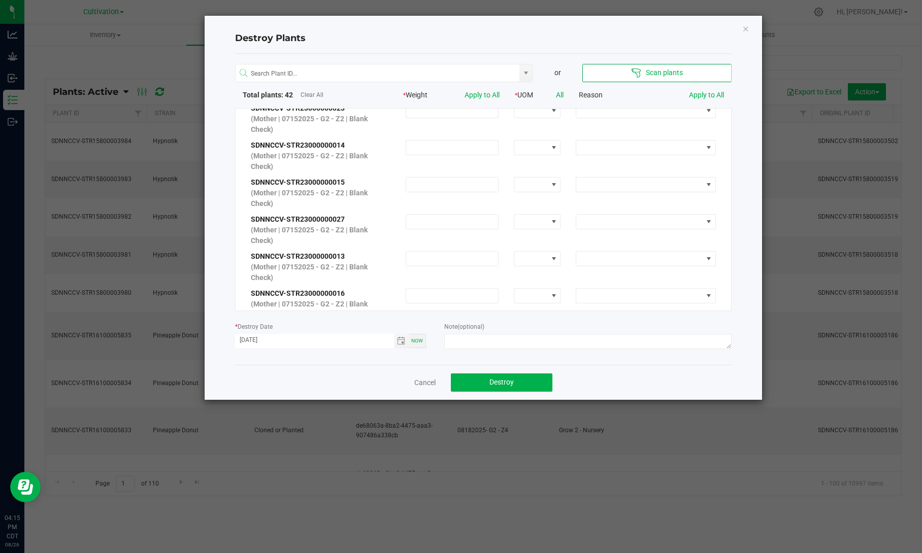
scroll to position [1290, 0]
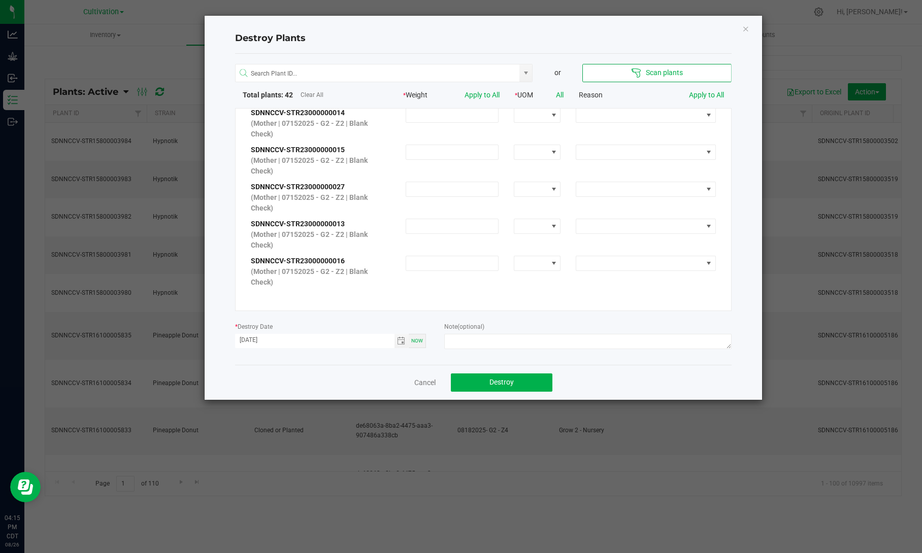
click at [532, 351] on div at bounding box center [587, 343] width 287 height 18
click at [536, 342] on textarea at bounding box center [587, 341] width 287 height 15
type textarea "e"
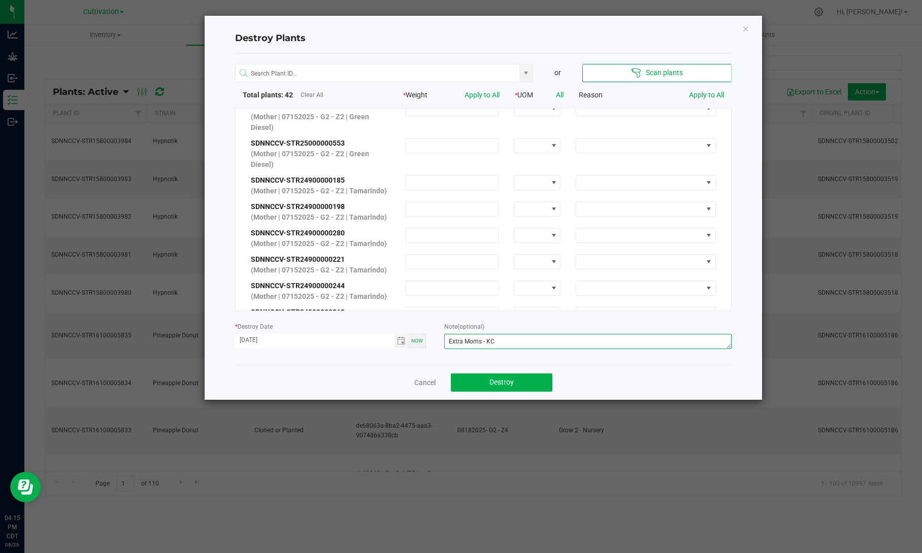
scroll to position [0, 0]
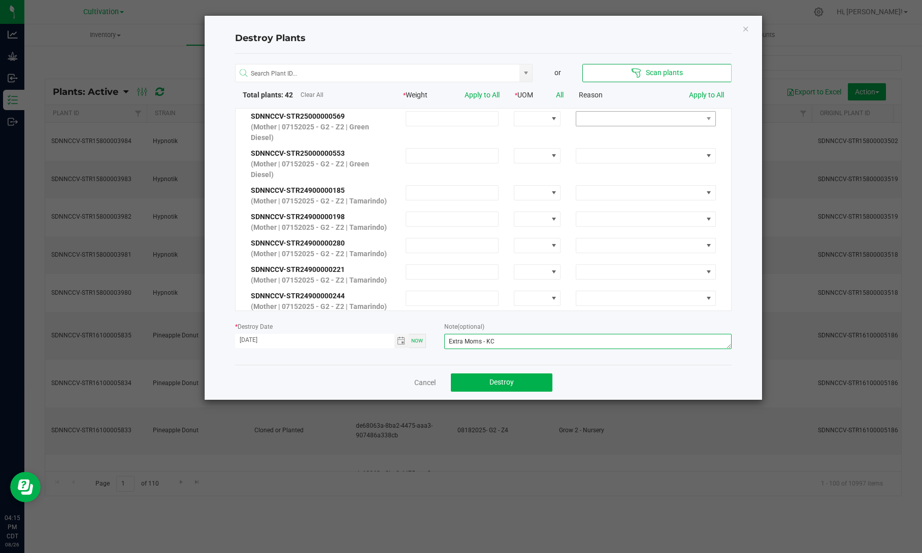
type textarea "Extra Moms - KC"
click at [686, 120] on span at bounding box center [639, 119] width 126 height 14
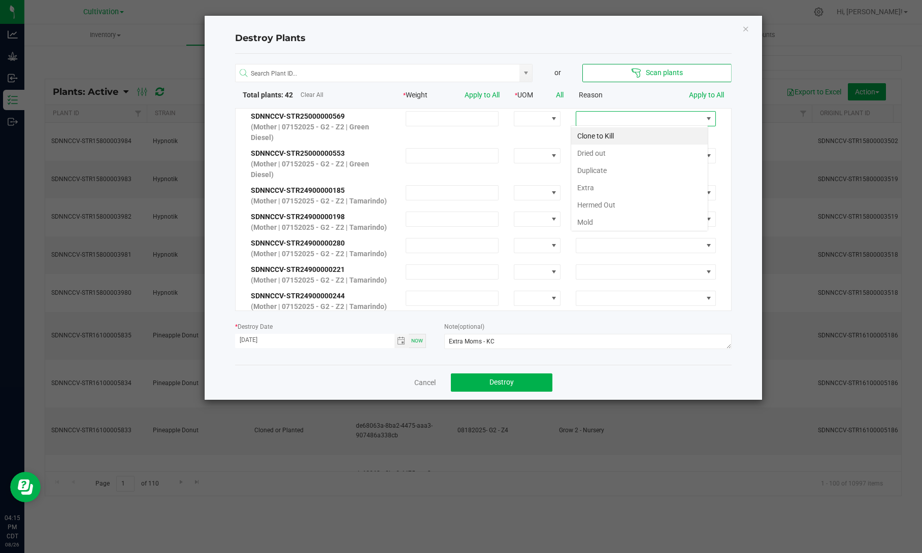
scroll to position [15, 137]
click at [644, 186] on li "Extra" at bounding box center [639, 187] width 137 height 17
click at [701, 94] on link "Apply to All" at bounding box center [706, 95] width 35 height 8
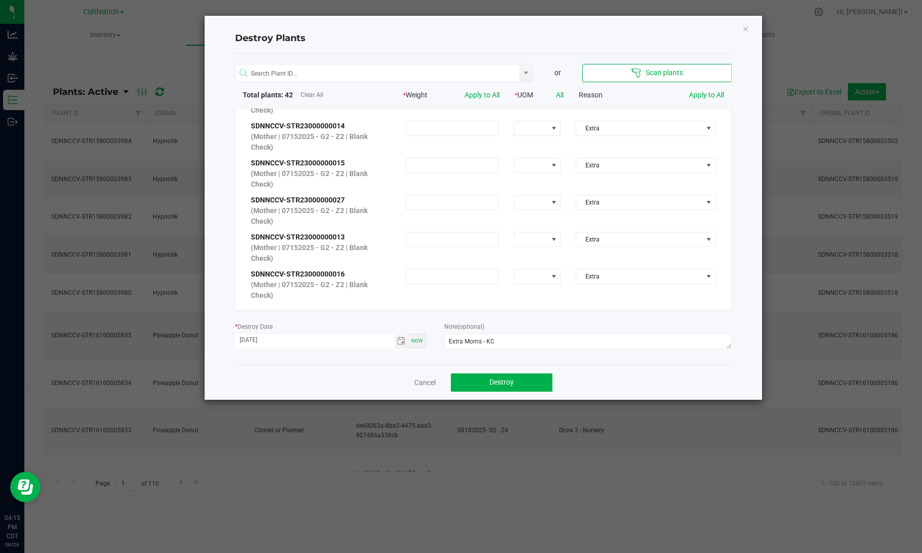
scroll to position [1294, 0]
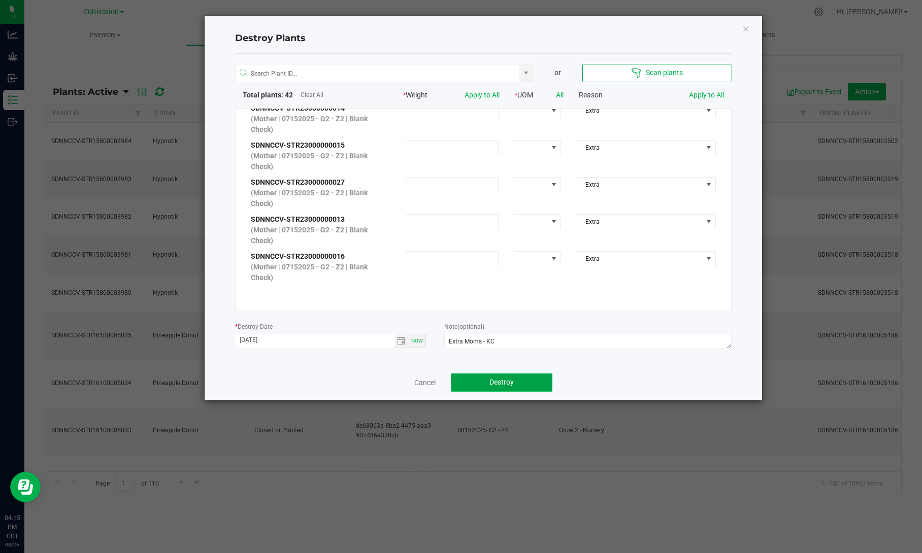
click at [512, 381] on span "Destroy" at bounding box center [501, 382] width 24 height 8
